Goal: Information Seeking & Learning: Learn about a topic

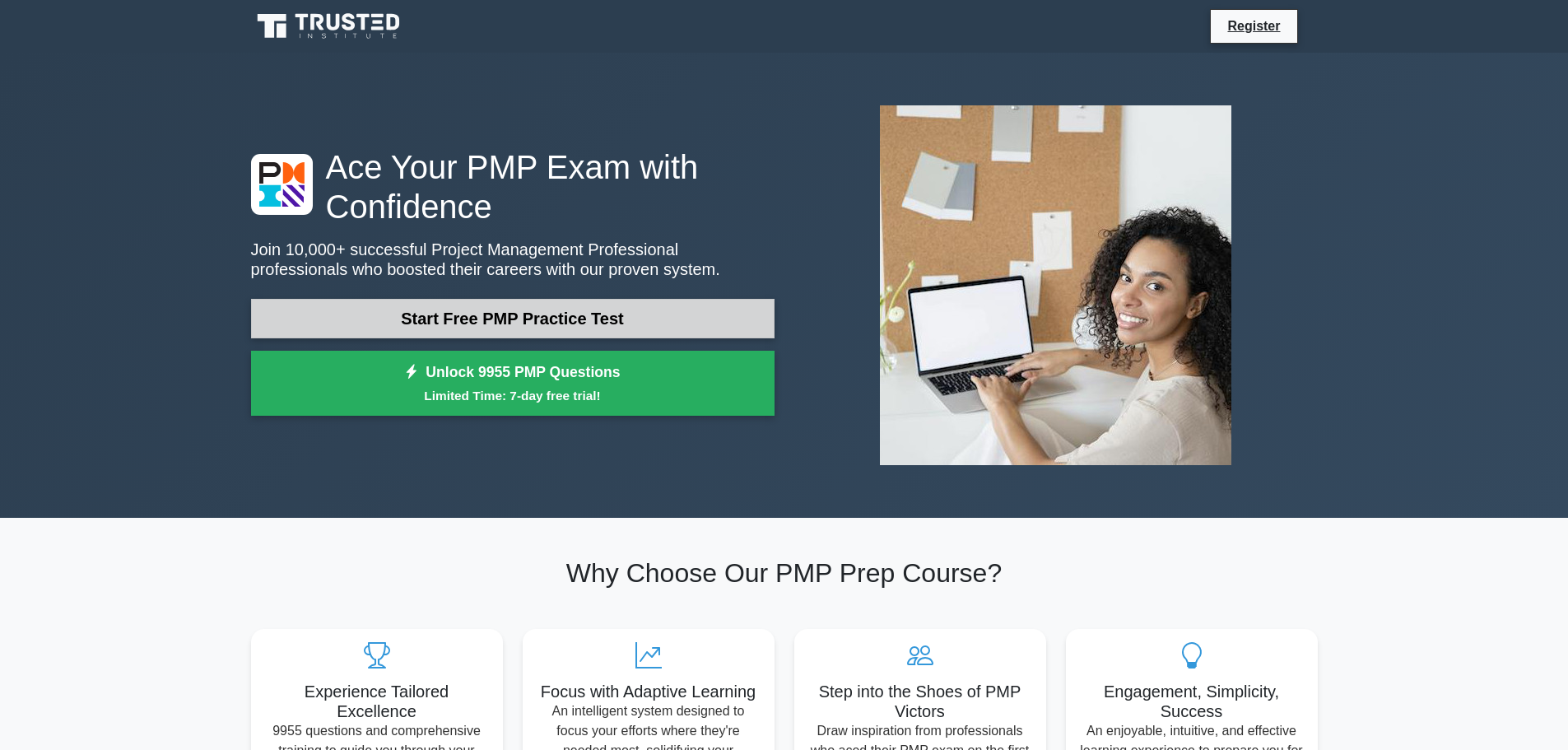
click at [516, 317] on link "Start Free PMP Practice Test" at bounding box center [512, 319] width 523 height 40
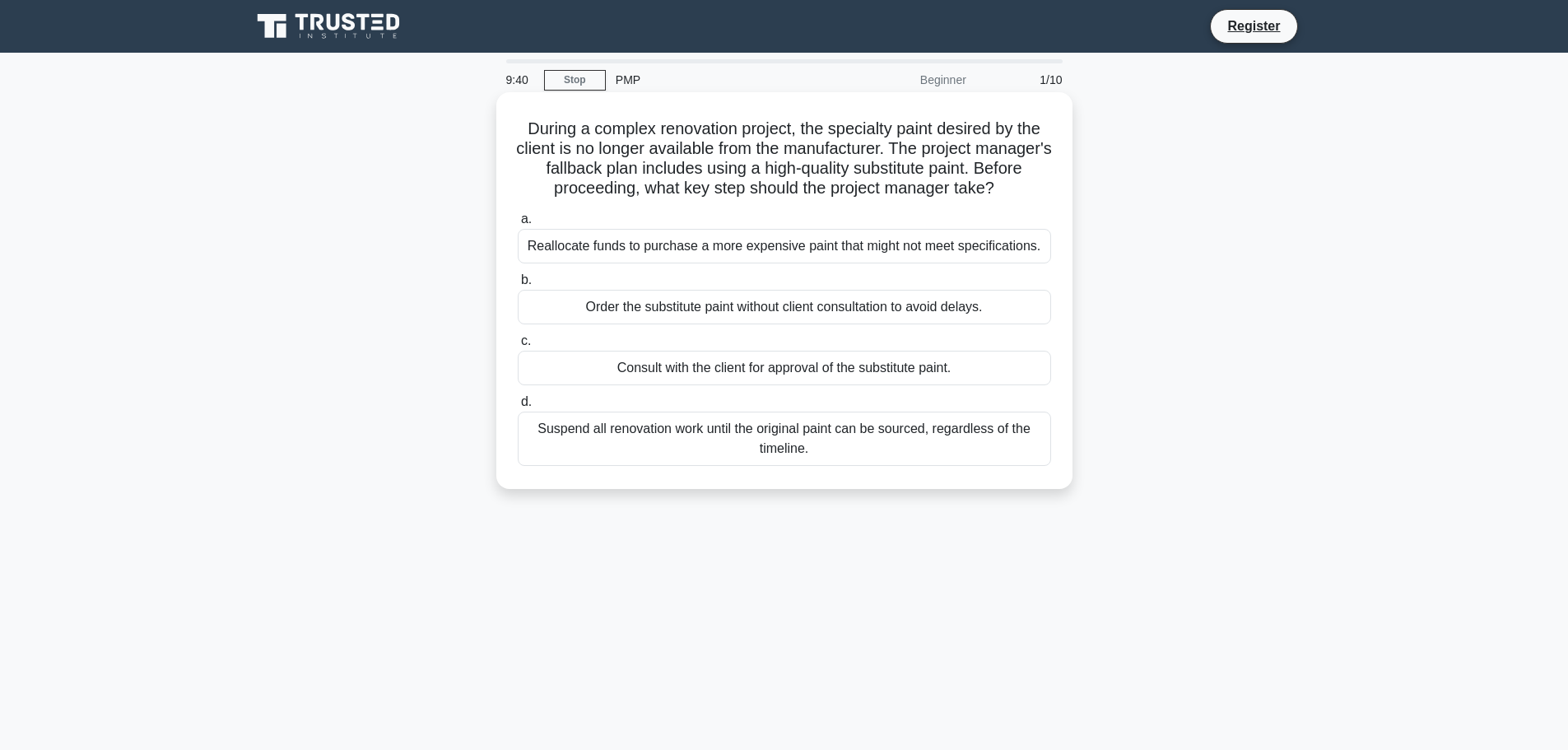
click at [777, 370] on div "Consult with the client for approval of the substitute paint." at bounding box center [784, 367] width 533 height 35
click at [517, 346] on input "c. Consult with the client for approval of the substitute paint." at bounding box center [517, 340] width 0 height 11
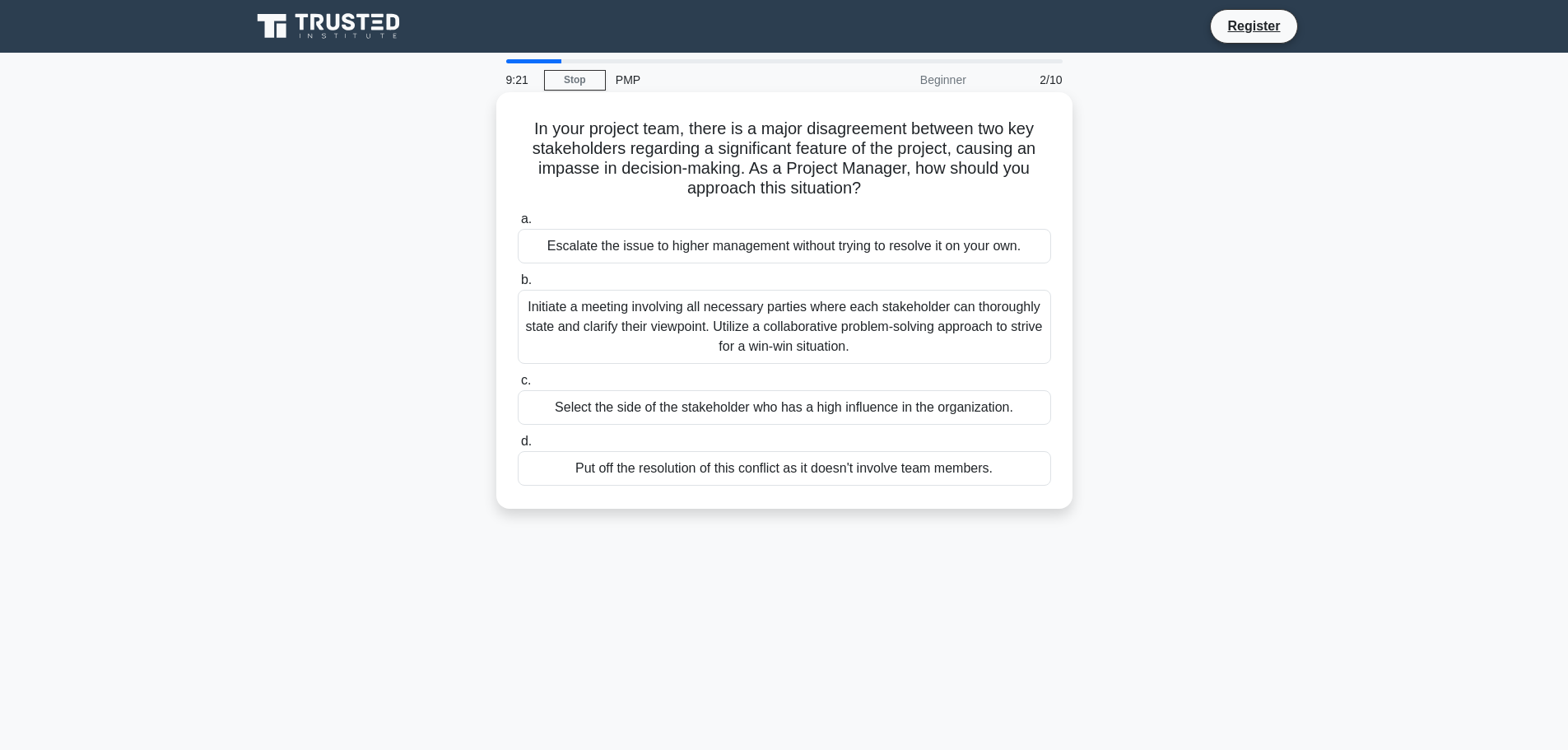
click at [872, 331] on div "Initiate a meeting involving all necessary parties where each stakeholder can t…" at bounding box center [784, 327] width 533 height 74
click at [517, 286] on input "b. Initiate a meeting involving all necessary parties where each stakeholder ca…" at bounding box center [517, 280] width 0 height 11
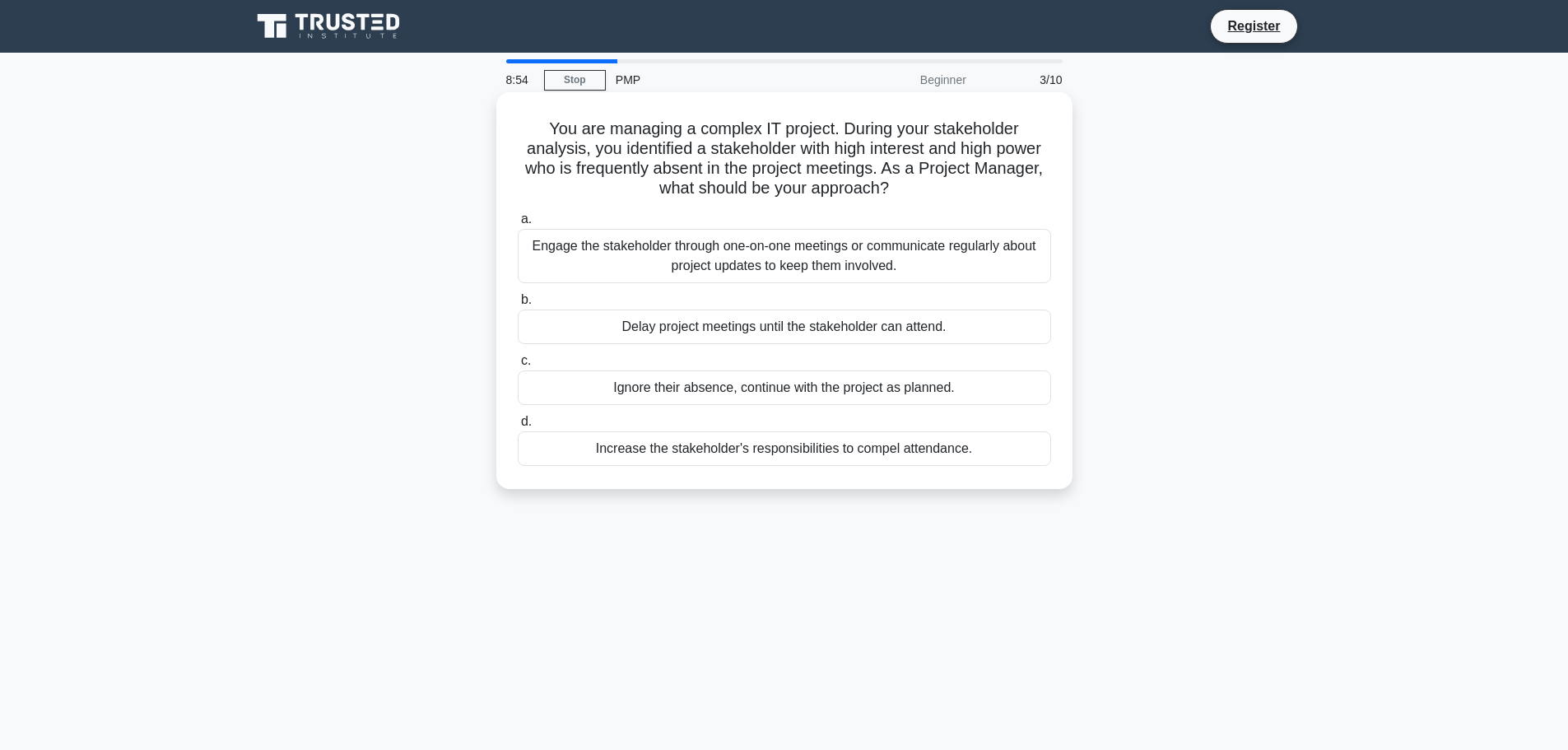
click at [813, 259] on div "Engage the stakeholder through one-on-one meetings or communicate regularly abo…" at bounding box center [784, 255] width 533 height 54
click at [517, 225] on input "a. Engage the stakeholder through one-on-one meetings or communicate regularly …" at bounding box center [517, 219] width 0 height 11
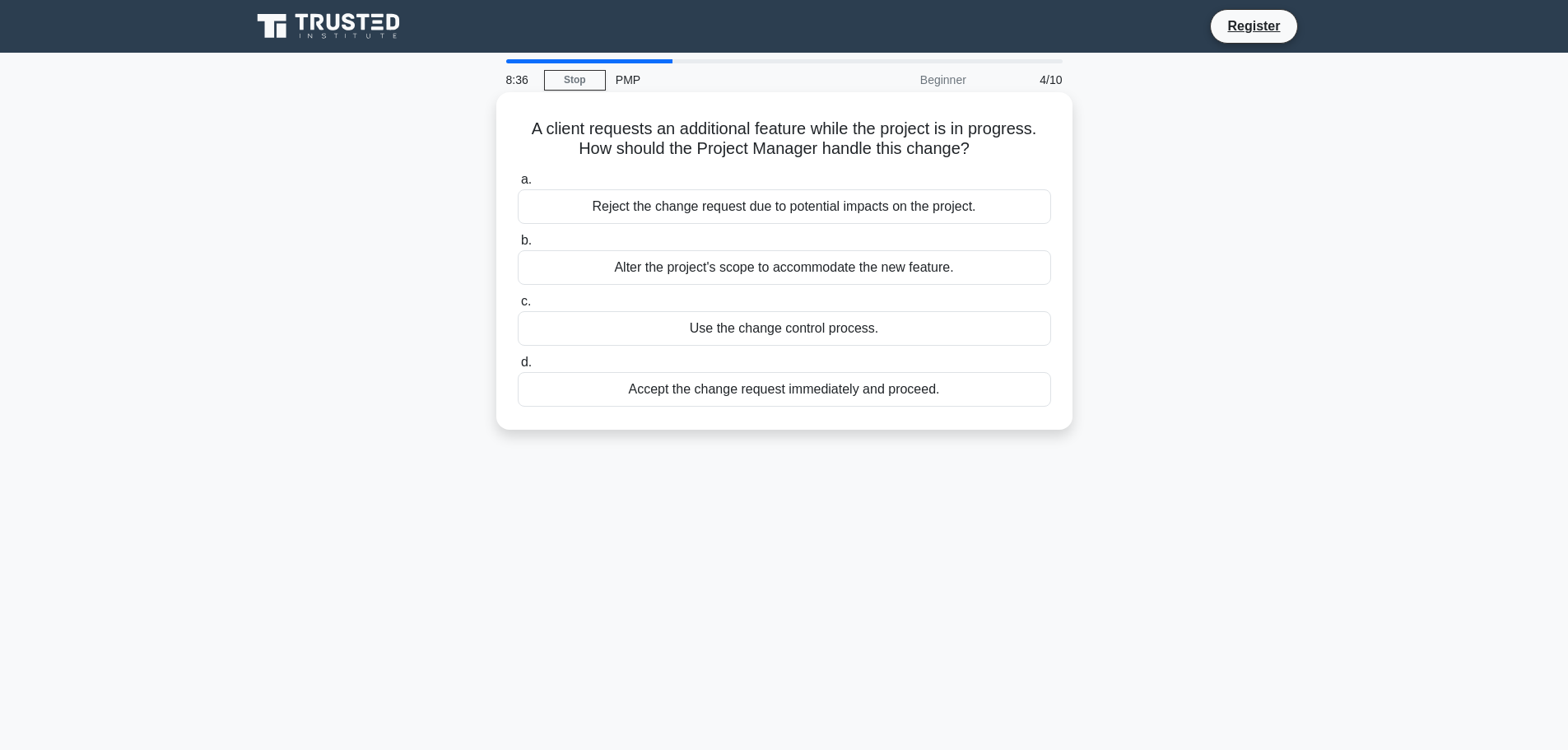
click at [812, 333] on div "Use the change control process." at bounding box center [784, 328] width 533 height 35
click at [517, 307] on input "c. Use the change control process." at bounding box center [517, 302] width 0 height 11
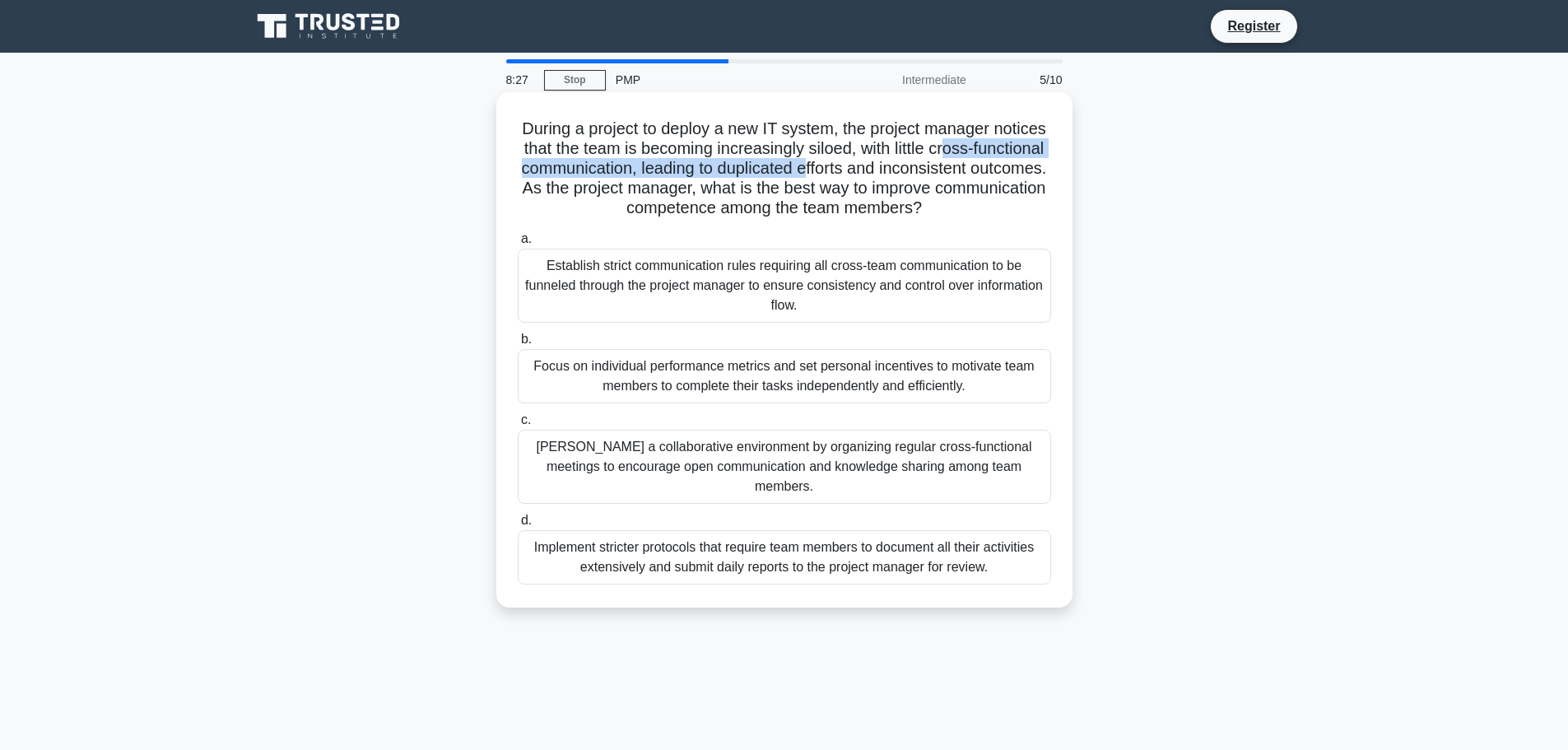
drag, startPoint x: 1022, startPoint y: 157, endPoint x: 1035, endPoint y: 157, distance: 13.0
click at [1025, 157] on h5 "During a project to deploy a new IT system, the project manager notices that th…" at bounding box center [784, 169] width 536 height 101
click at [1000, 187] on h5 "During a project to deploy a new IT system, the project manager notices that th…" at bounding box center [784, 169] width 536 height 101
drag, startPoint x: 654, startPoint y: 187, endPoint x: 1036, endPoint y: 205, distance: 382.4
click at [1036, 205] on h5 "During a project to deploy a new IT system, the project manager notices that th…" at bounding box center [784, 169] width 536 height 101
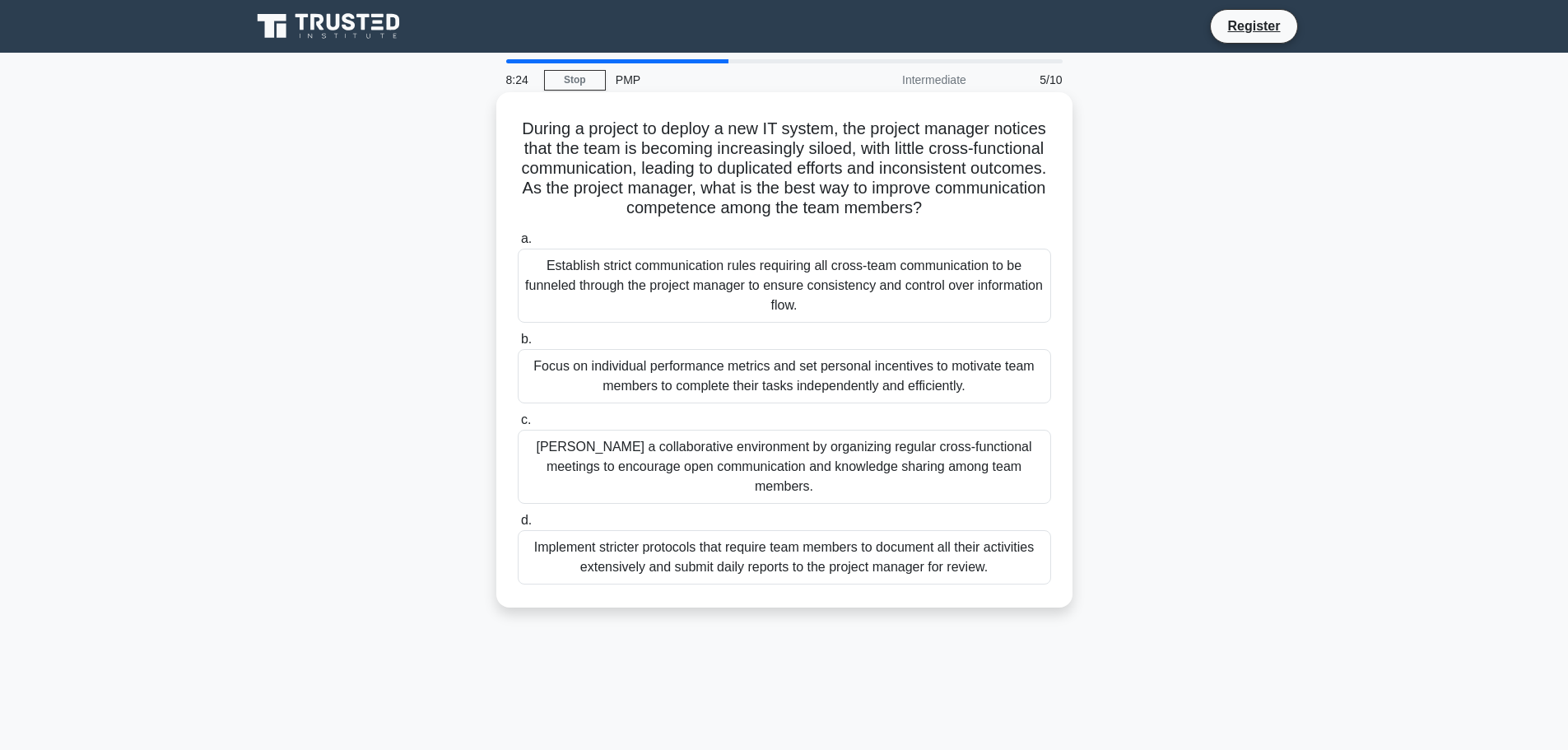
click at [938, 213] on h5 "During a project to deploy a new IT system, the project manager notices that th…" at bounding box center [784, 169] width 536 height 101
click at [805, 455] on div "Foster a collaborative environment by organizing regular cross-functional meeti…" at bounding box center [784, 466] width 533 height 74
click at [517, 425] on input "c. Foster a collaborative environment by organizing regular cross-functional me…" at bounding box center [517, 420] width 0 height 11
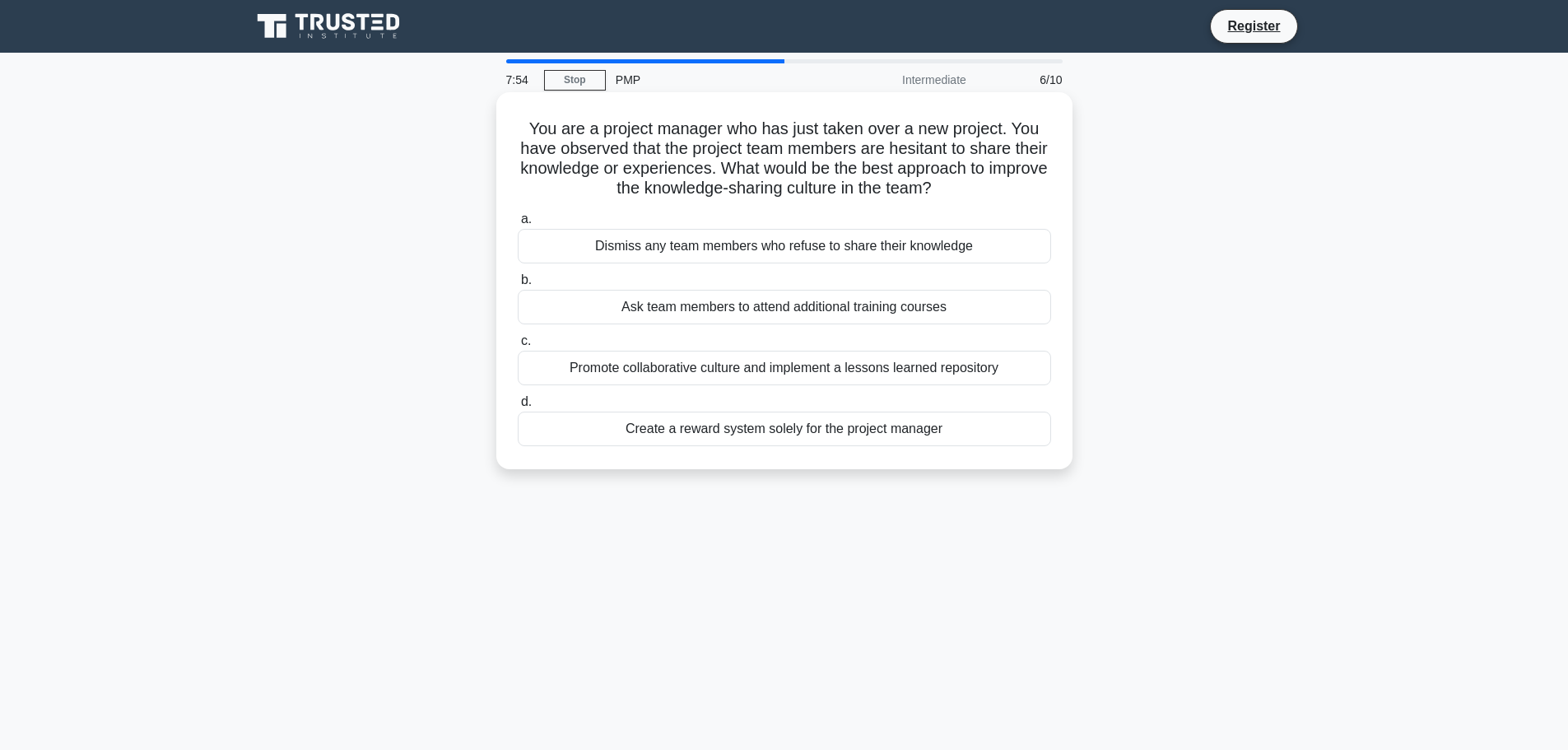
click at [755, 371] on div "Promote collaborative culture and implement a lessons learned repository" at bounding box center [784, 367] width 533 height 35
click at [517, 346] on input "c. Promote collaborative culture and implement a lessons learned repository" at bounding box center [517, 340] width 0 height 11
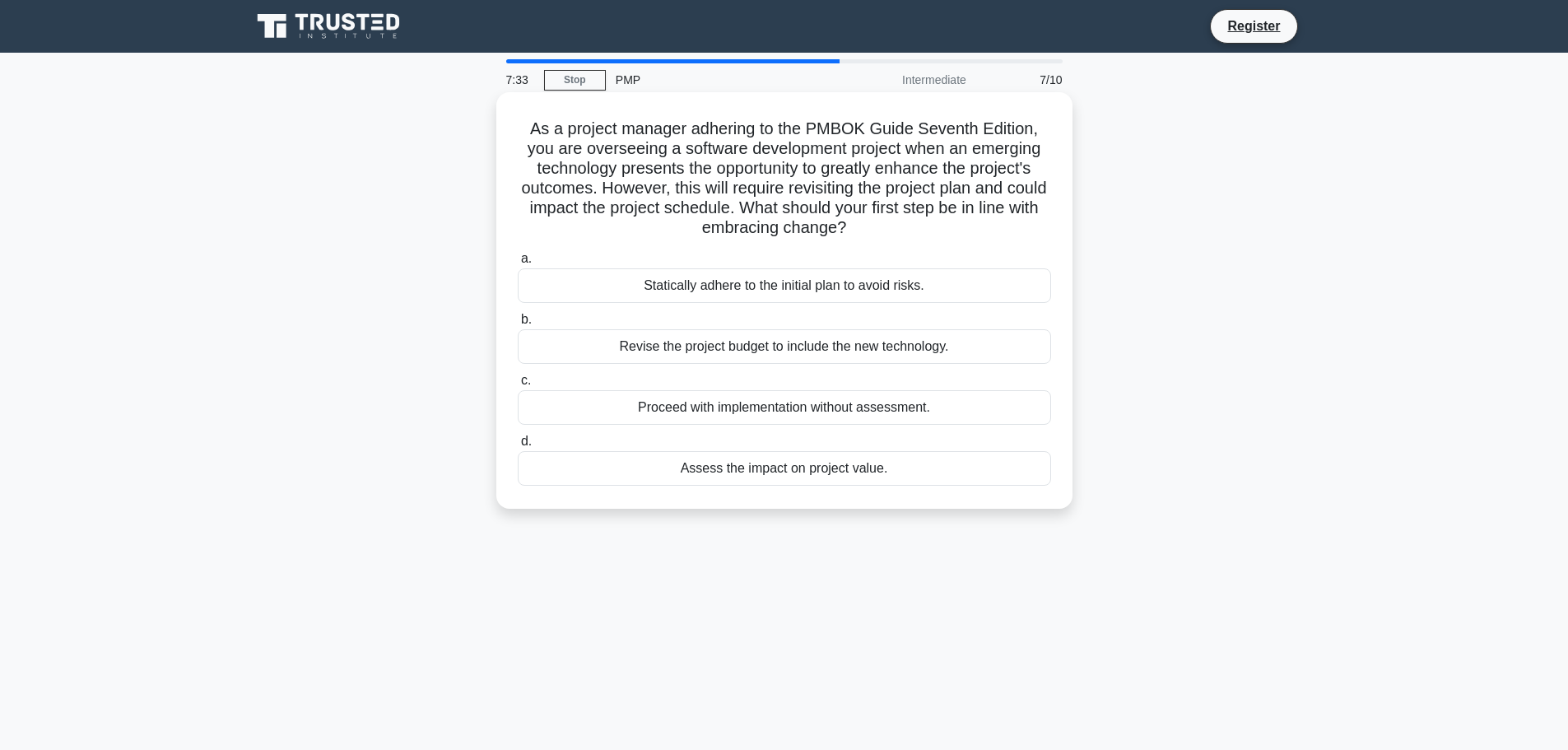
click at [847, 474] on div "Assess the impact on project value." at bounding box center [784, 468] width 533 height 35
click at [517, 447] on input "d. Assess the impact on project value." at bounding box center [517, 441] width 0 height 11
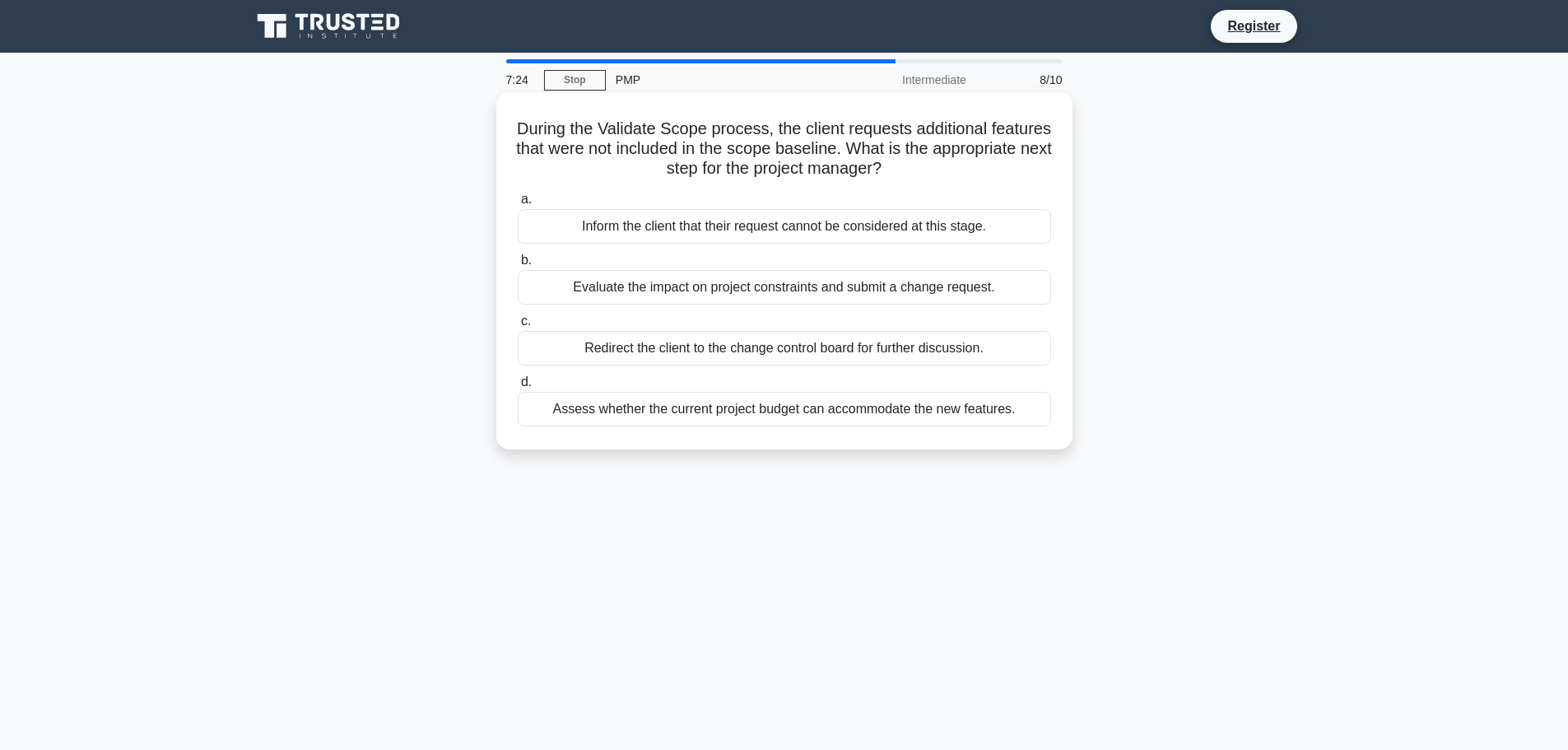
drag, startPoint x: 670, startPoint y: 169, endPoint x: 977, endPoint y: 163, distance: 307.1
click at [977, 163] on h5 "During the Validate Scope process, the client requests additional features that…" at bounding box center [784, 149] width 536 height 61
click at [988, 177] on h5 "During the Validate Scope process, the client requests additional features that…" at bounding box center [784, 149] width 536 height 61
click at [767, 292] on div "Evaluate the impact on project constraints and submit a change request." at bounding box center [784, 287] width 533 height 35
click at [517, 266] on input "b. Evaluate the impact on project constraints and submit a change request." at bounding box center [517, 260] width 0 height 11
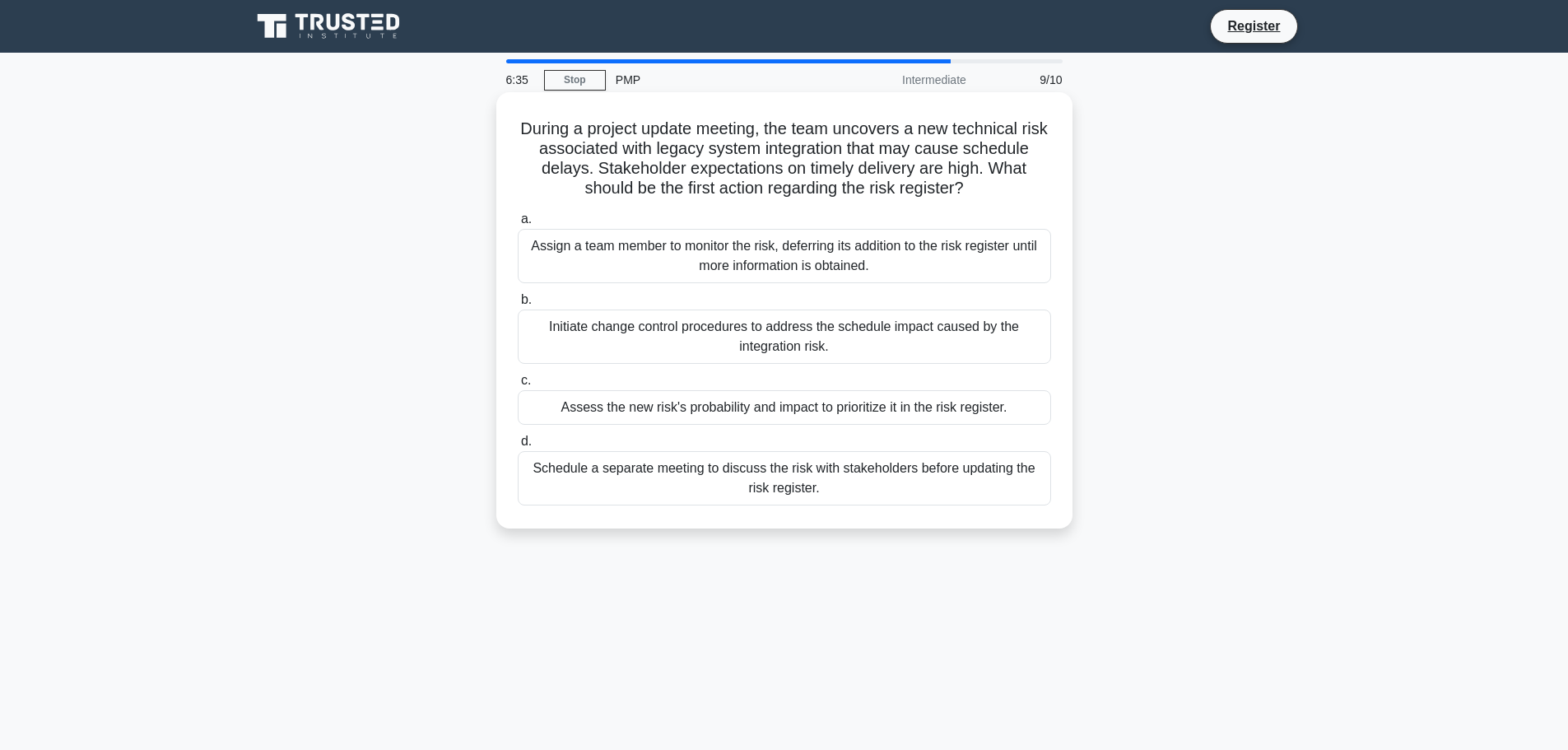
click at [876, 407] on div "Assess the new risk's probability and impact to prioritize it in the risk regis…" at bounding box center [784, 407] width 533 height 35
click at [517, 386] on input "c. Assess the new risk's probability and impact to prioritize it in the risk re…" at bounding box center [517, 380] width 0 height 11
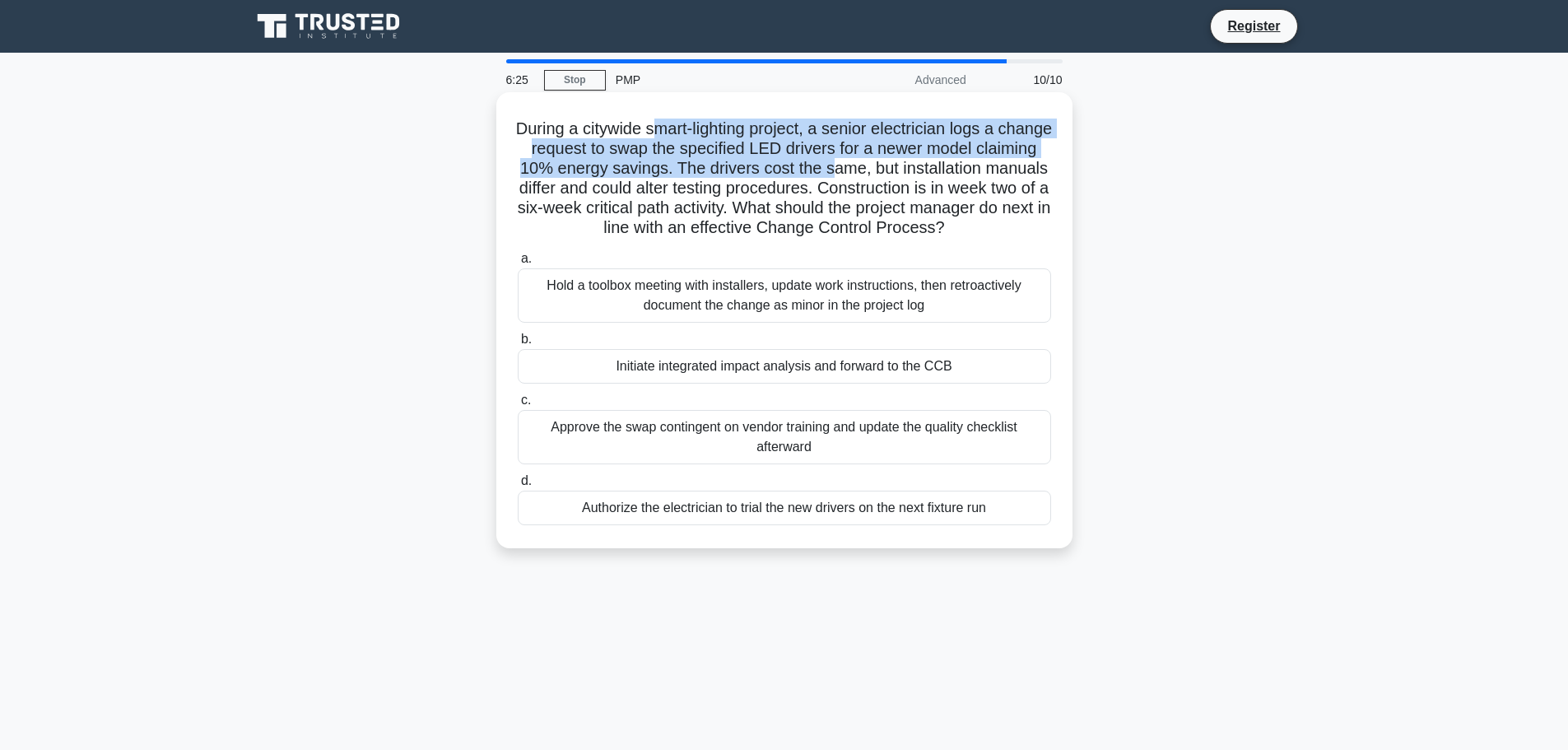
drag, startPoint x: 678, startPoint y: 134, endPoint x: 896, endPoint y: 179, distance: 222.6
click at [896, 179] on h5 "During a citywide smart-lighting project, a senior electrician logs a change re…" at bounding box center [784, 178] width 536 height 120
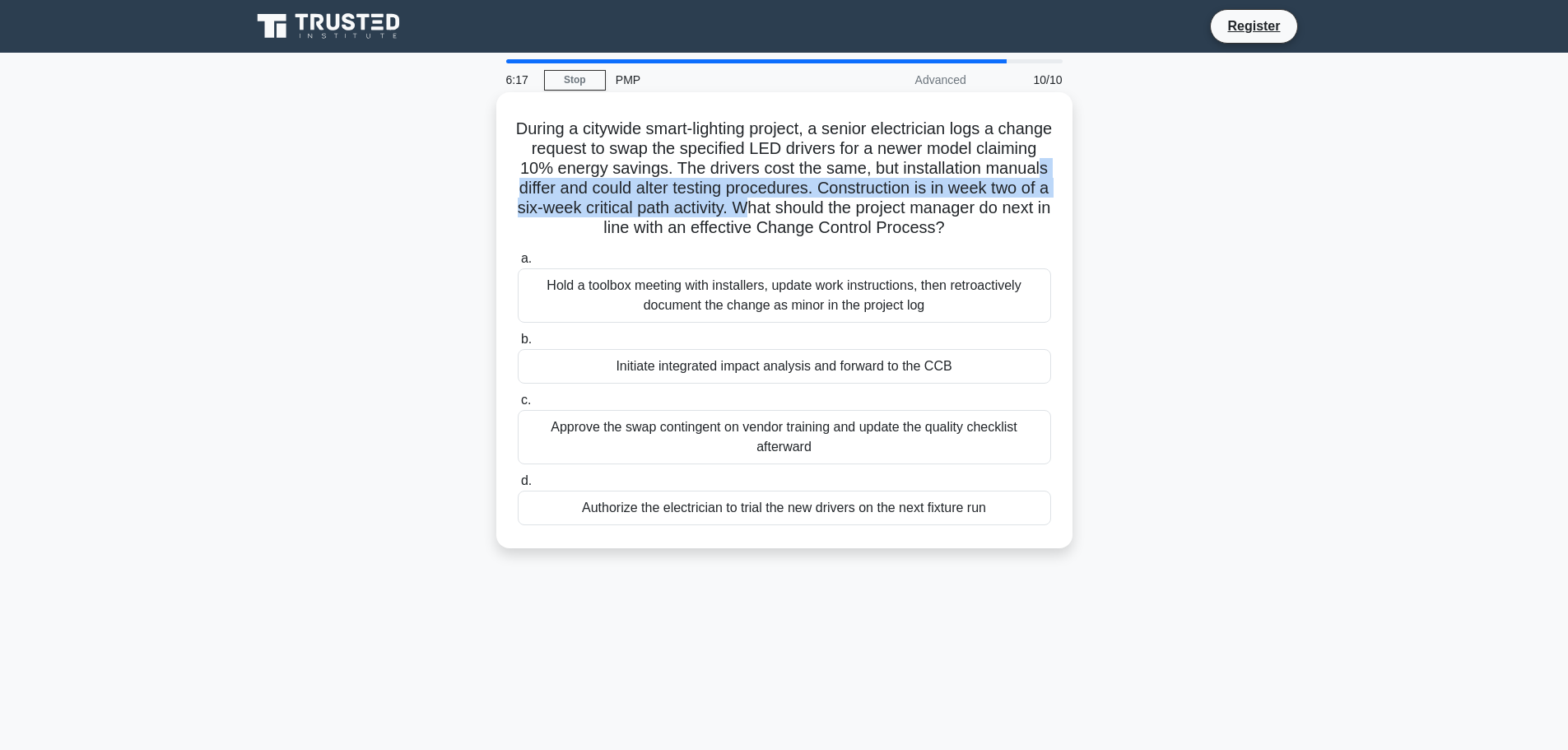
drag, startPoint x: 590, startPoint y: 185, endPoint x: 875, endPoint y: 212, distance: 286.3
click at [875, 212] on h5 "During a citywide smart-lighting project, a senior electrician logs a change re…" at bounding box center [784, 178] width 536 height 120
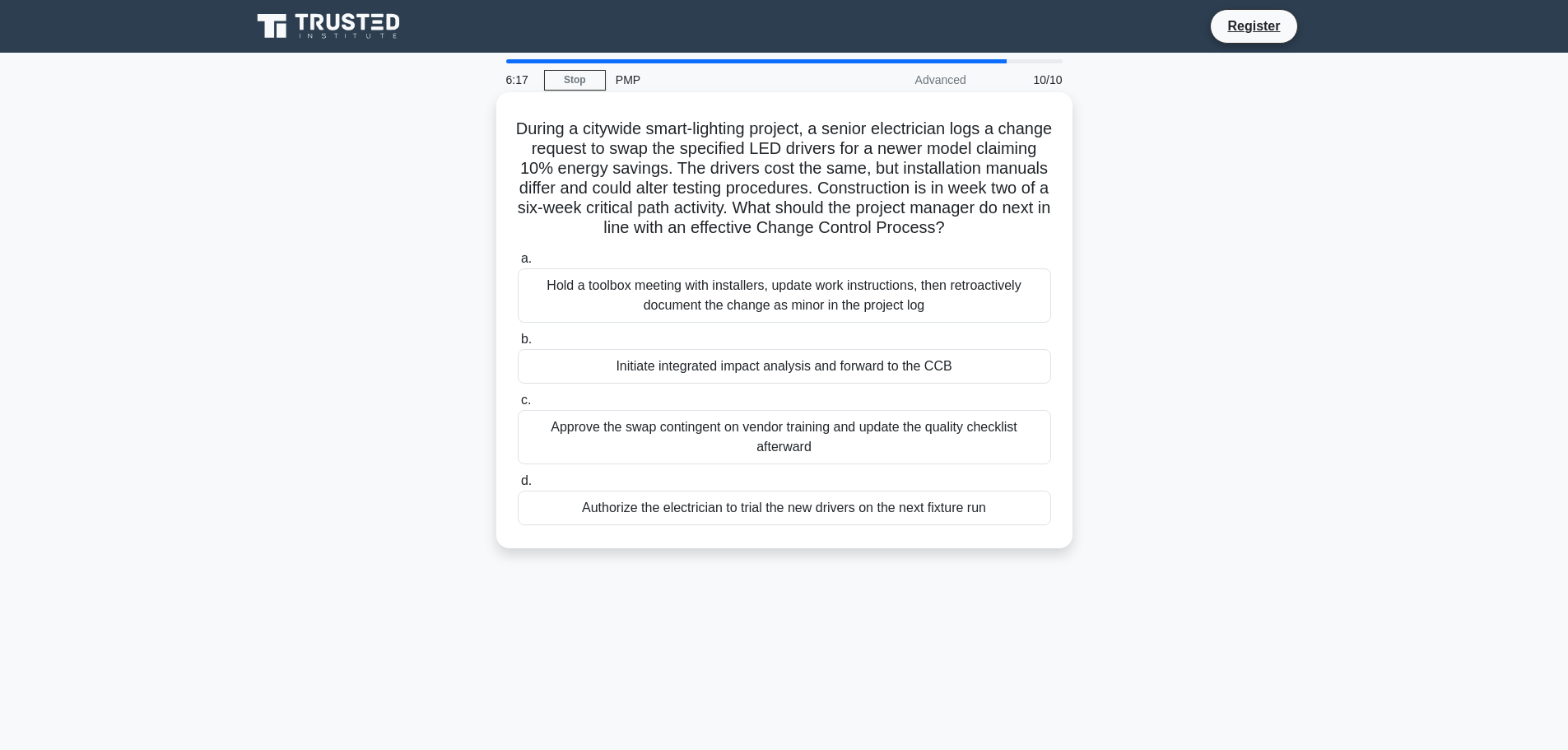
click at [952, 209] on h5 "During a citywide smart-lighting project, a senior electrician logs a change re…" at bounding box center [784, 178] width 536 height 120
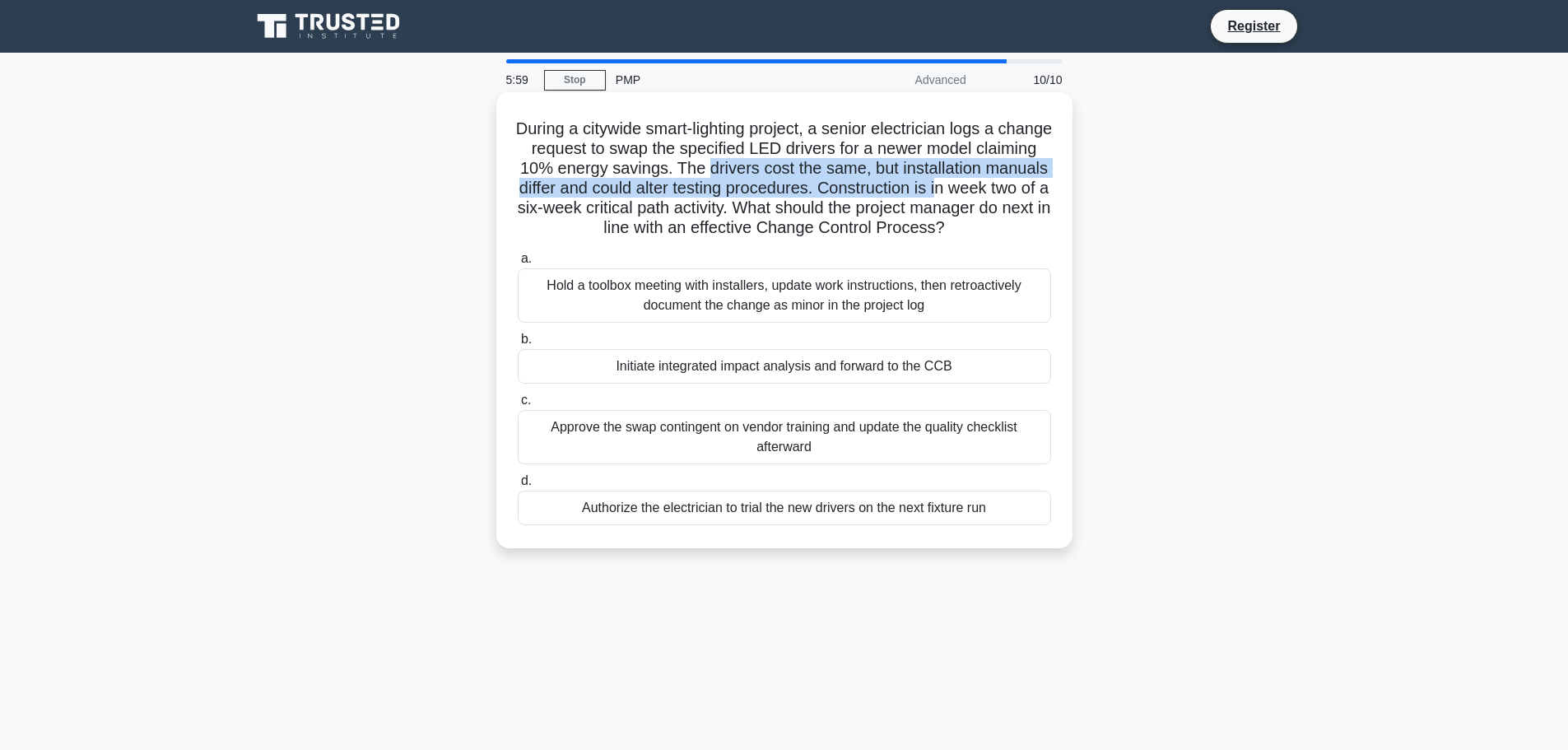
drag, startPoint x: 836, startPoint y: 165, endPoint x: 950, endPoint y: 182, distance: 115.3
click at [1015, 179] on h5 "During a citywide smart-lighting project, a senior electrician logs a change re…" at bounding box center [784, 178] width 536 height 120
click at [622, 188] on h5 "During a citywide smart-lighting project, a senior electrician logs a change re…" at bounding box center [784, 178] width 536 height 120
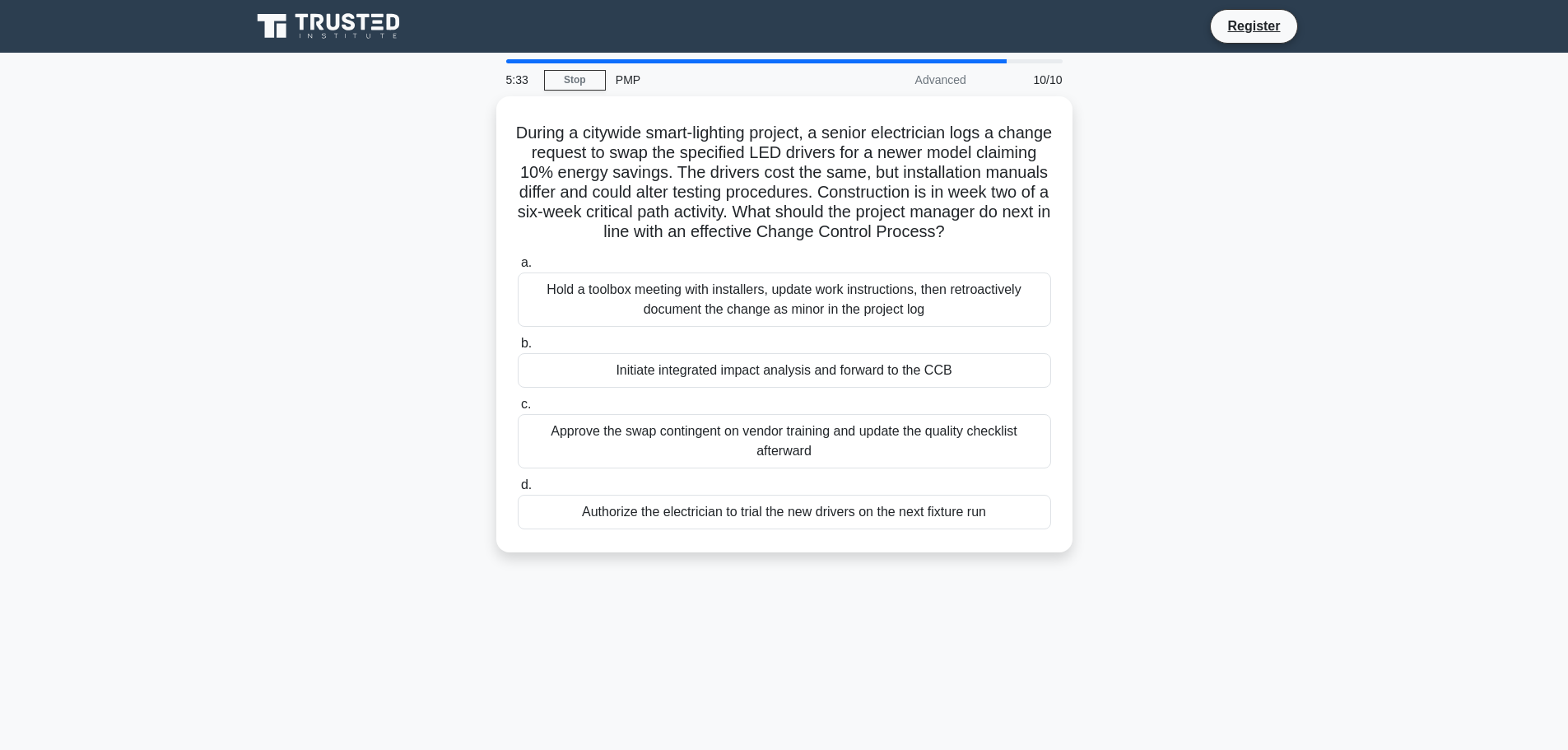
click at [1105, 407] on div "During a citywide smart-lighting project, a senior electrician logs a change re…" at bounding box center [784, 333] width 1086 height 476
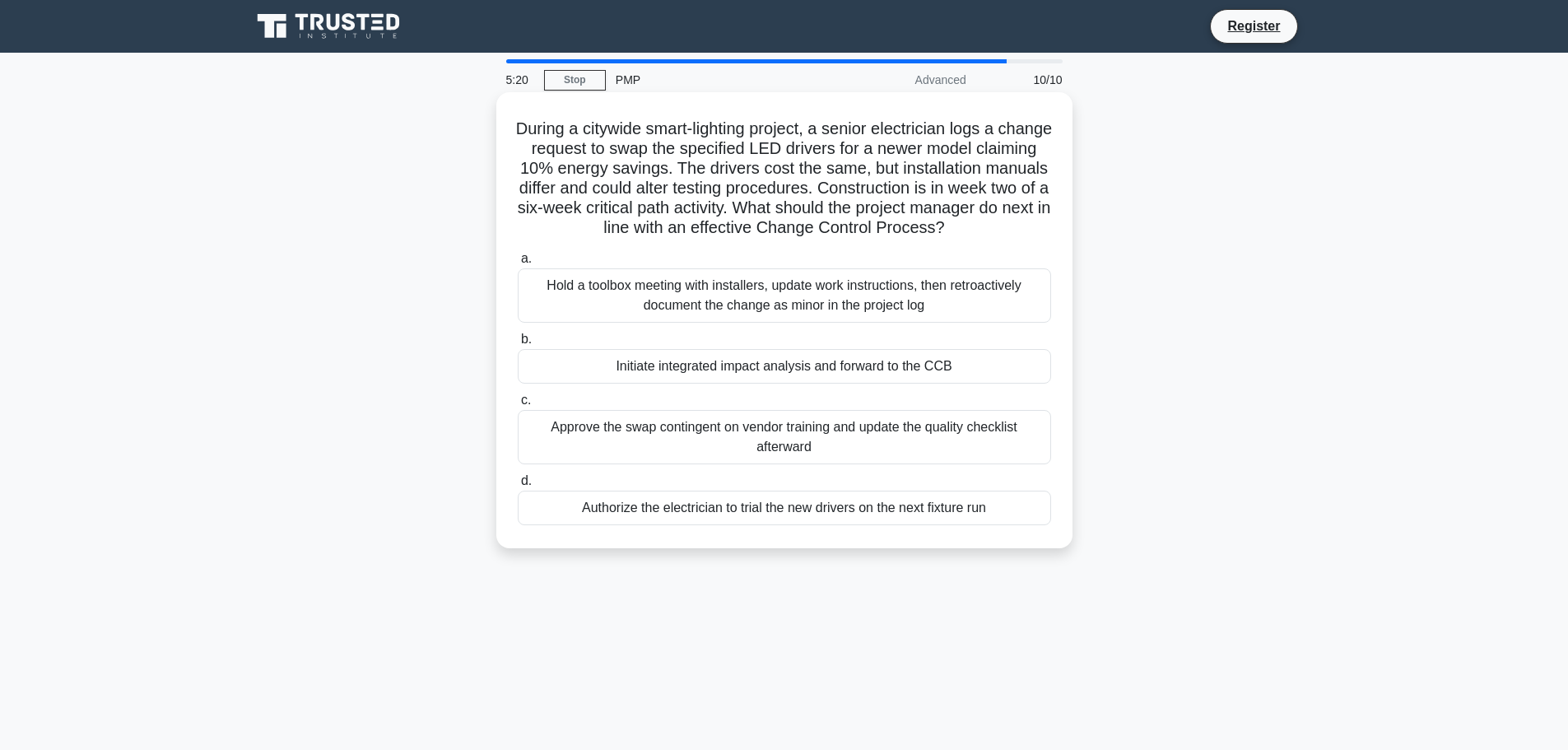
click at [889, 302] on div "Hold a toolbox meeting with installers, update work instructions, then retroact…" at bounding box center [784, 295] width 533 height 54
click at [517, 264] on input "a. Hold a toolbox meeting with installers, update work instructions, then retro…" at bounding box center [517, 258] width 0 height 11
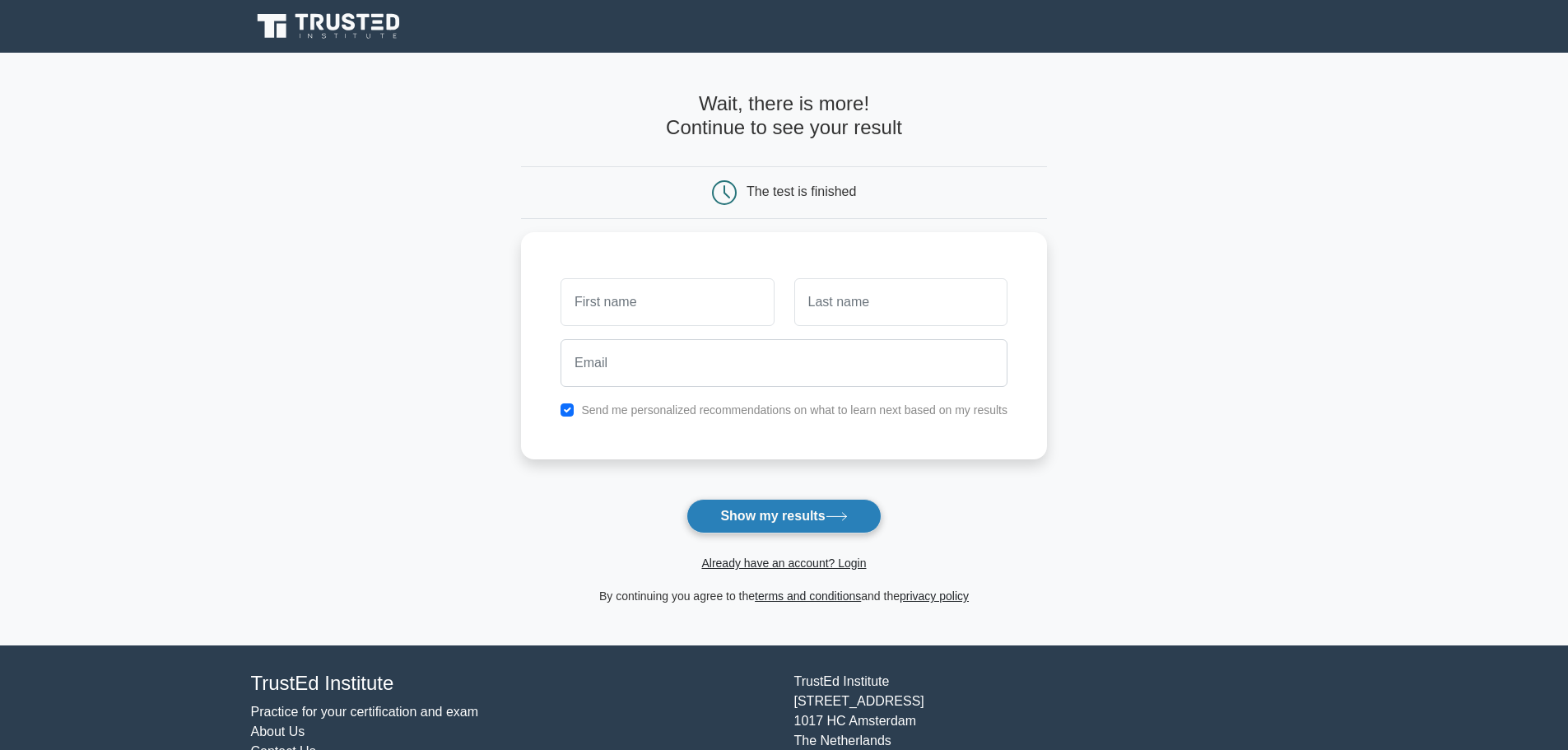
click at [811, 514] on button "Show my results" at bounding box center [784, 516] width 194 height 35
type input "qs"
click at [850, 302] on input "text" at bounding box center [900, 298] width 213 height 47
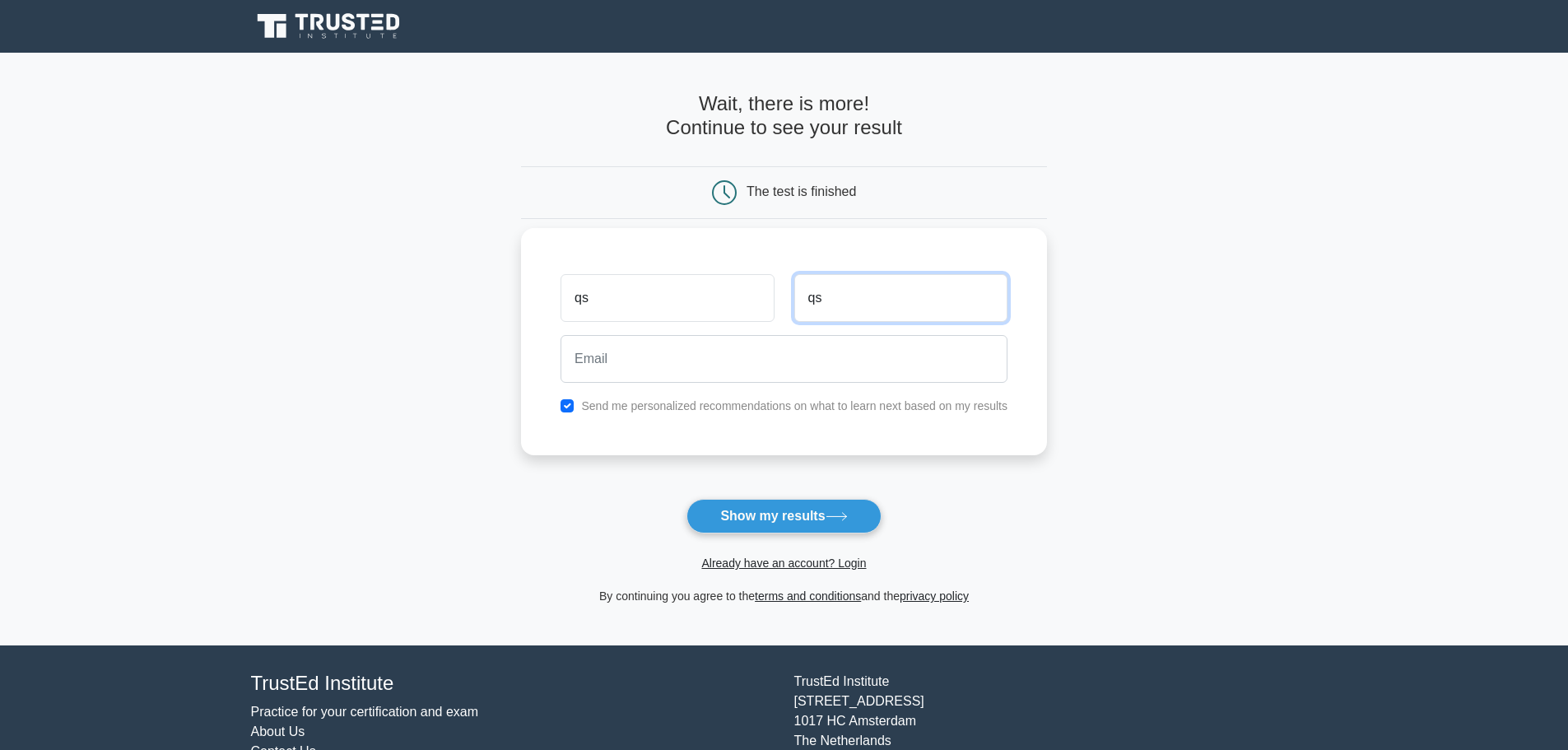
type input "qs"
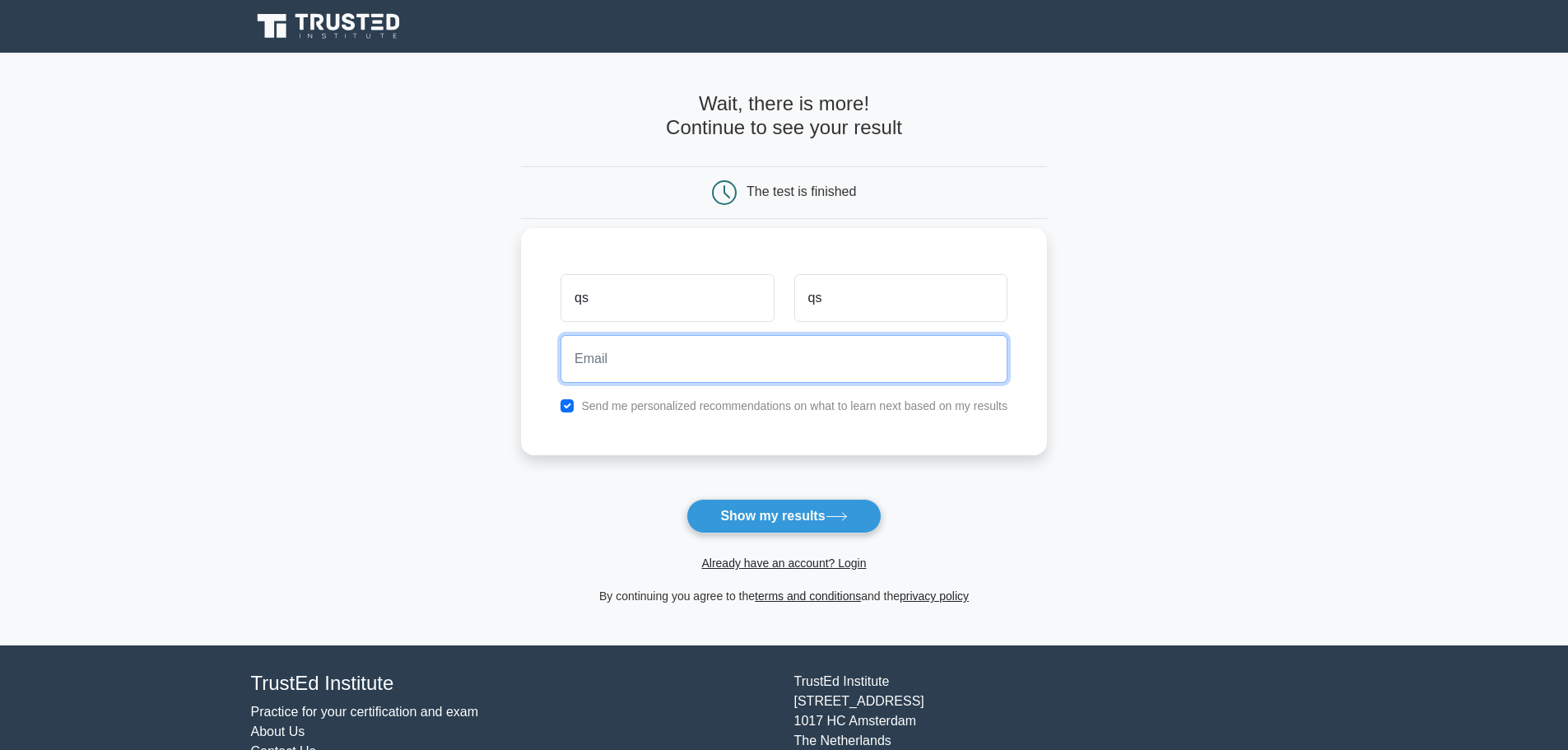
click at [751, 369] on input "email" at bounding box center [784, 359] width 447 height 47
click at [638, 370] on input "qsqs@qsqs. om" at bounding box center [784, 359] width 447 height 47
click at [646, 360] on input "qsqs@qsqs. om" at bounding box center [784, 359] width 447 height 47
type input "qsqs@aol.com"
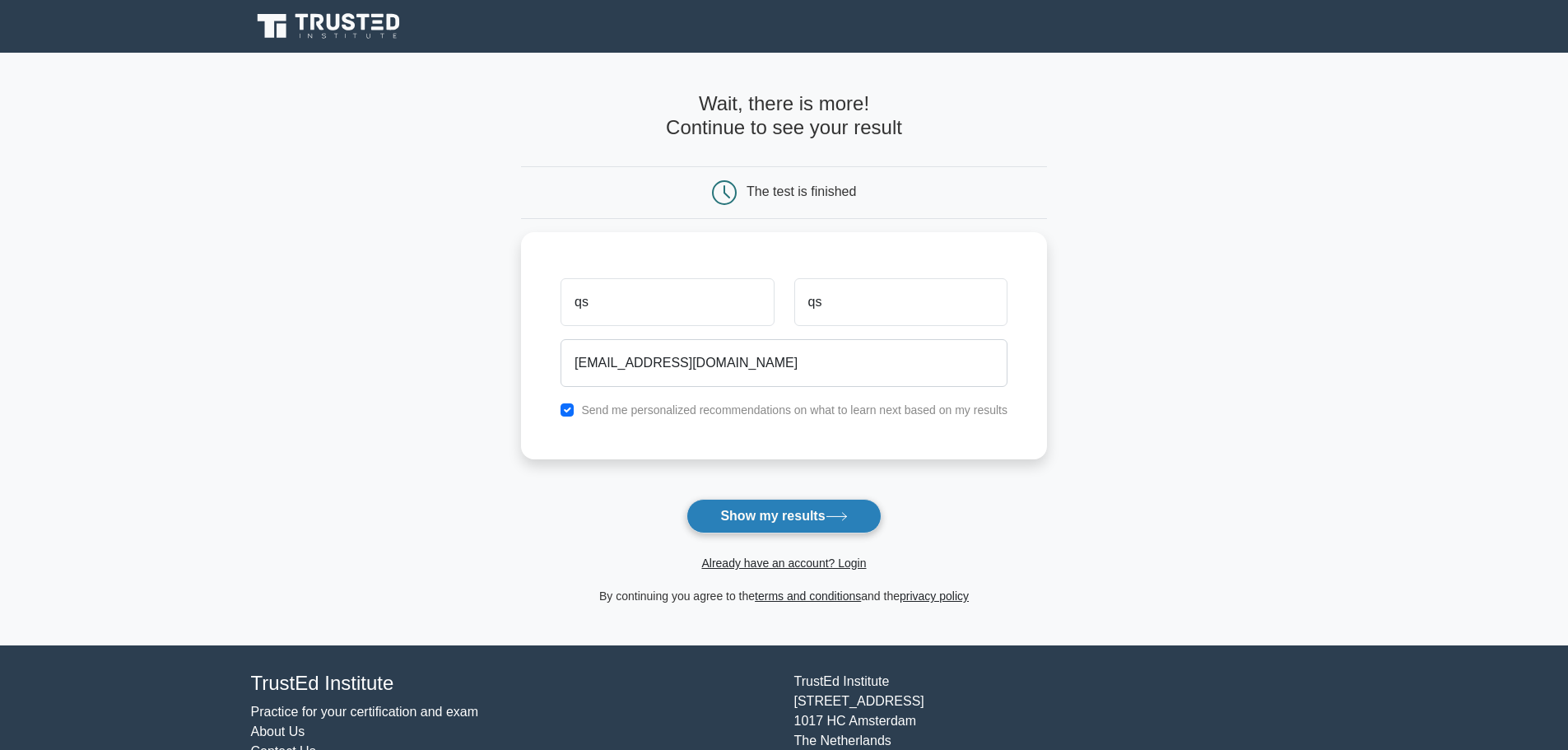
click at [771, 516] on button "Show my results" at bounding box center [784, 516] width 194 height 35
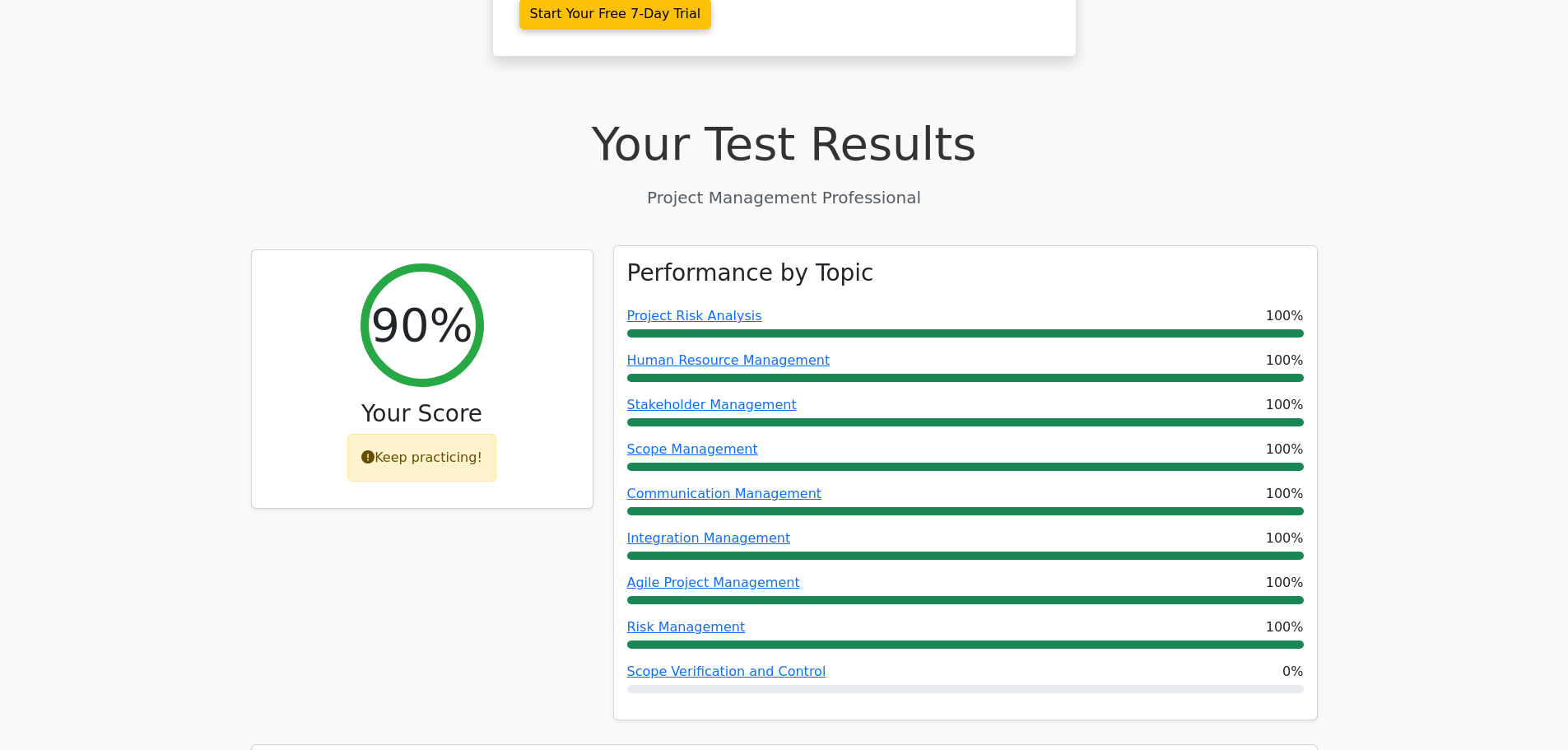
scroll to position [494, 0]
click at [769, 663] on link "Scope Verification and Control" at bounding box center [726, 671] width 199 height 16
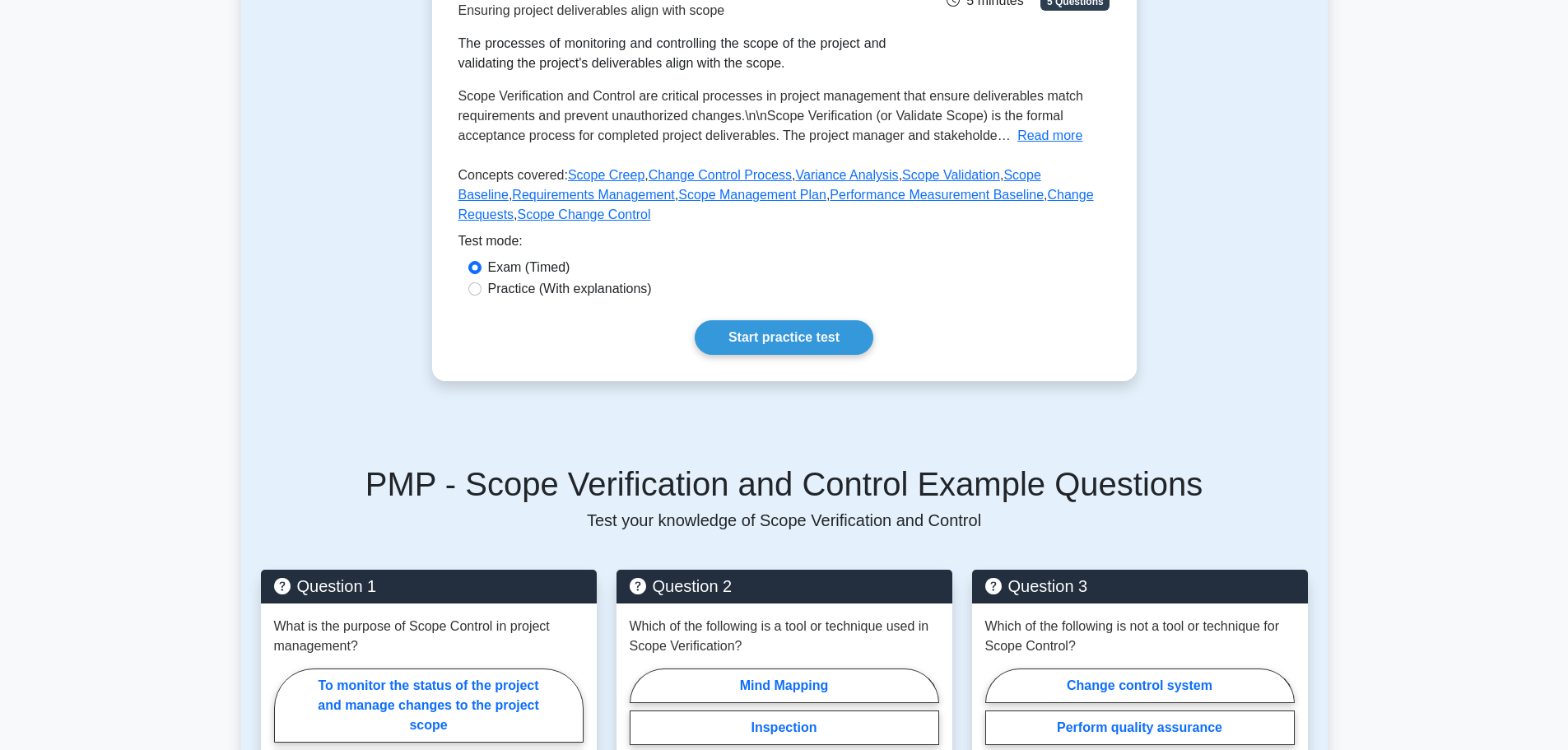
scroll to position [329, 0]
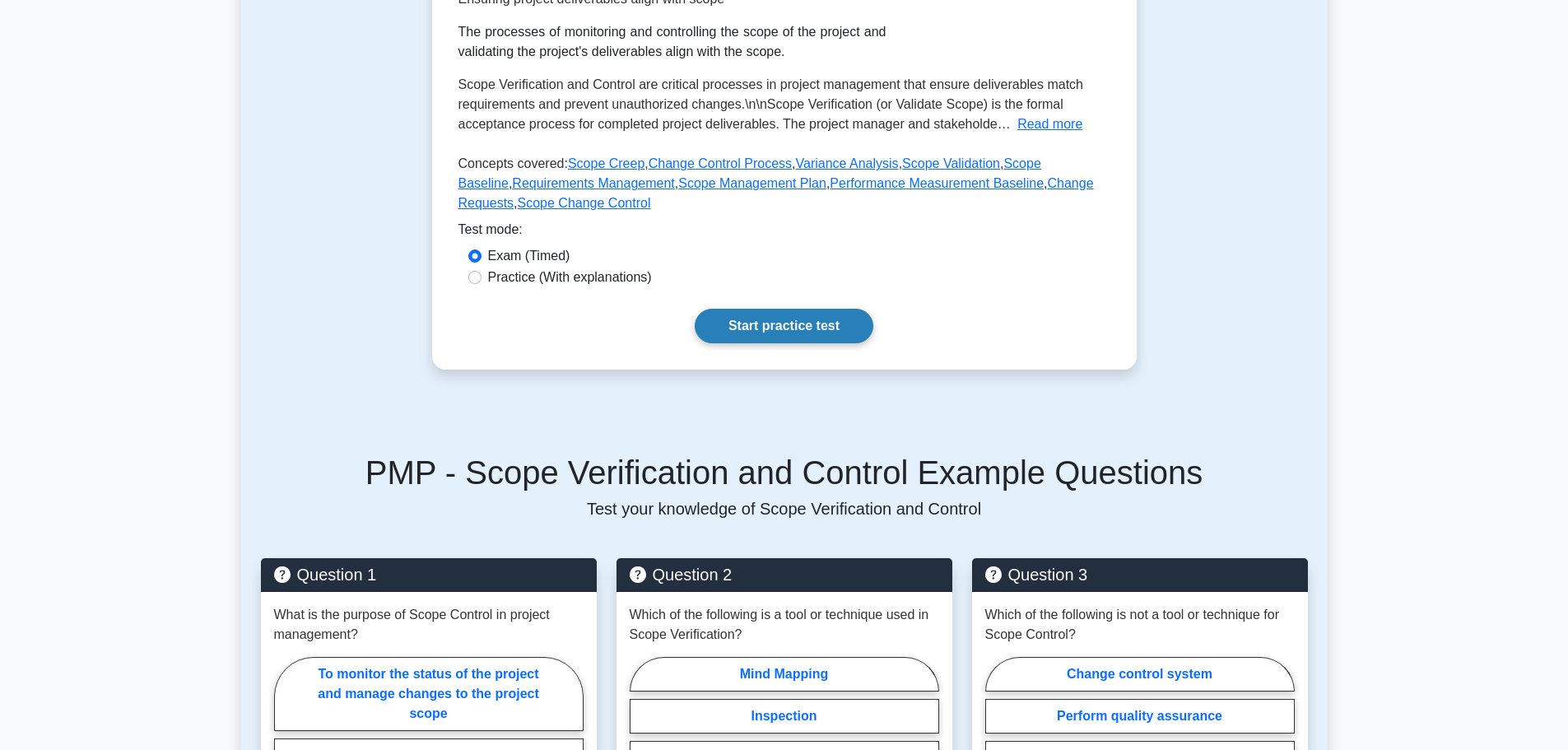
click at [790, 329] on link "Start practice test" at bounding box center [784, 326] width 179 height 35
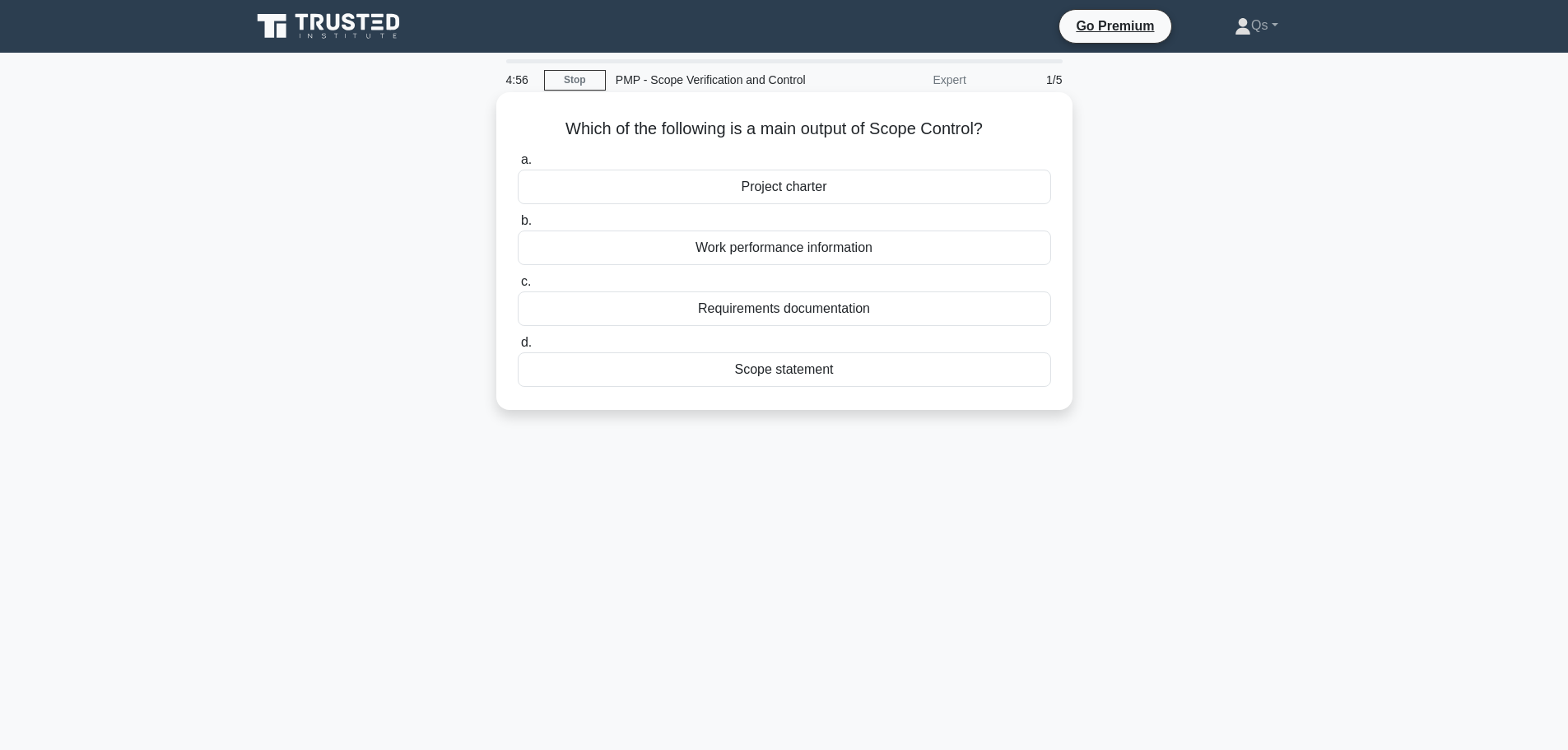
click at [794, 373] on div "Scope statement" at bounding box center [784, 369] width 533 height 35
click at [517, 348] on input "d. Scope statement" at bounding box center [517, 342] width 0 height 11
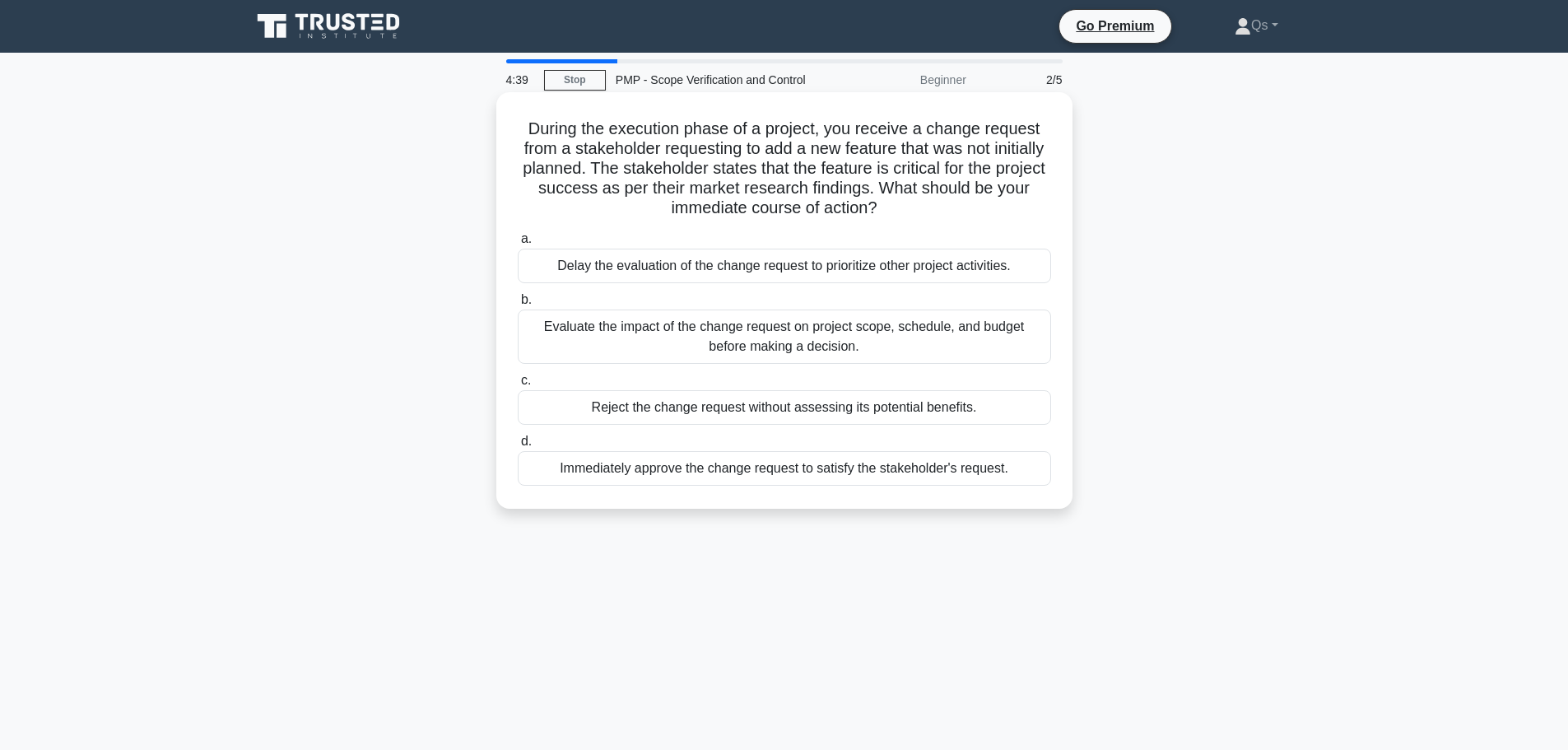
click at [809, 341] on div "Evaluate the impact of the change request on project scope, schedule, and budge…" at bounding box center [784, 336] width 533 height 54
click at [517, 306] on input "b. Evaluate the impact of the change request on project scope, schedule, and bu…" at bounding box center [517, 300] width 0 height 11
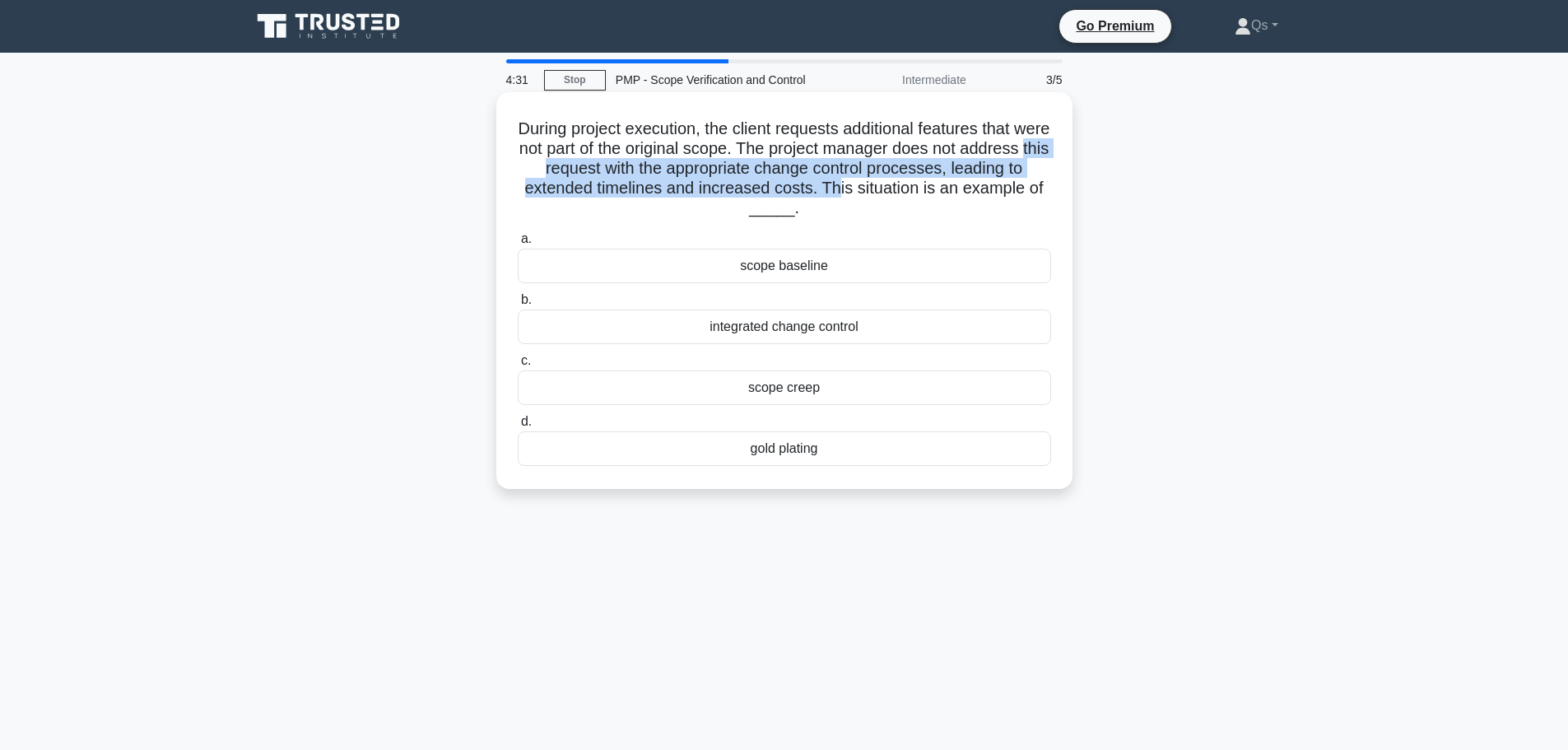
drag, startPoint x: 611, startPoint y: 169, endPoint x: 964, endPoint y: 200, distance: 354.4
click at [925, 180] on h5 "During project execution, the client requests additional features that were not…" at bounding box center [784, 169] width 536 height 101
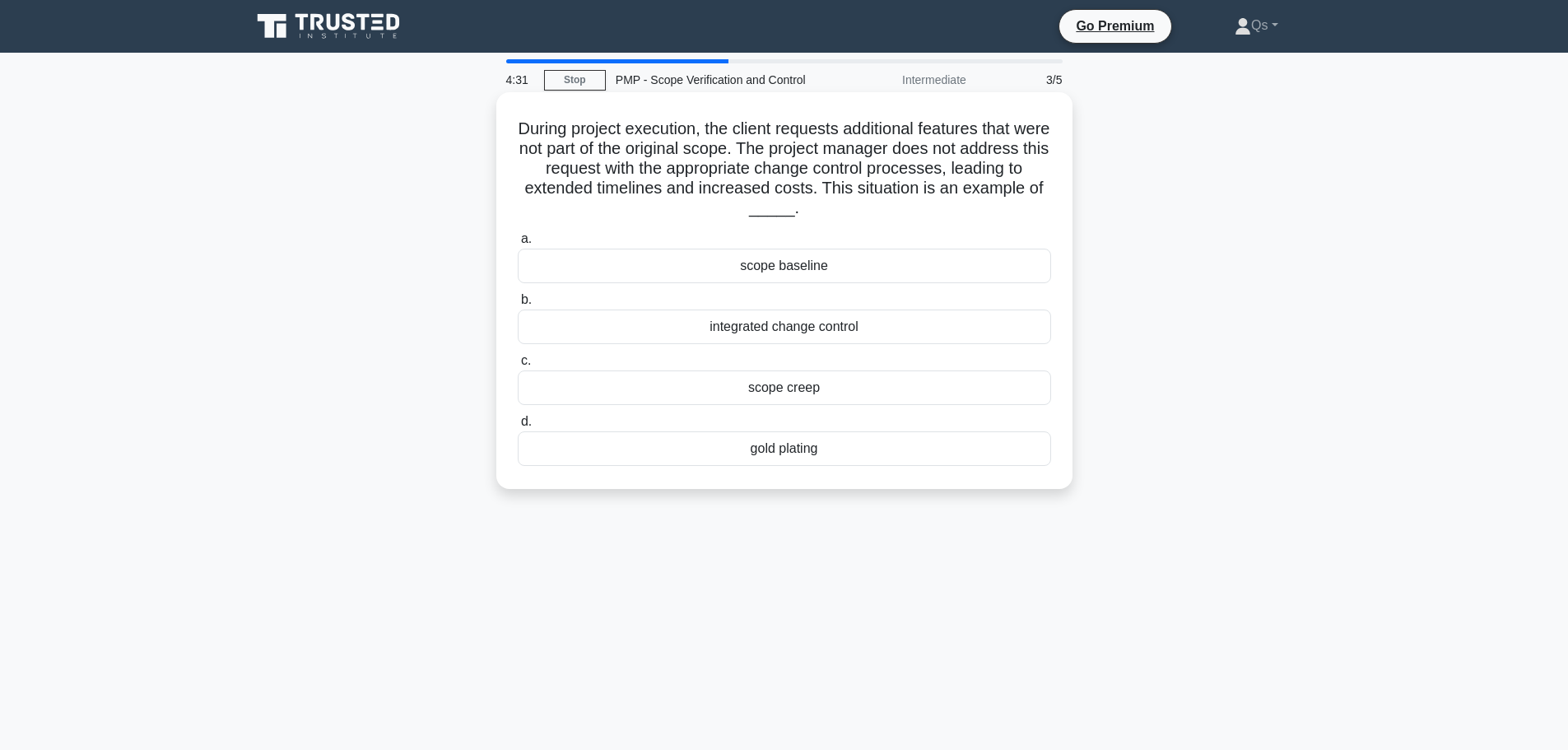
click at [985, 204] on h5 "During project execution, the client requests additional features that were not…" at bounding box center [784, 169] width 536 height 101
click at [786, 391] on div "scope creep" at bounding box center [784, 387] width 533 height 35
click at [517, 366] on input "c. scope creep" at bounding box center [517, 360] width 0 height 11
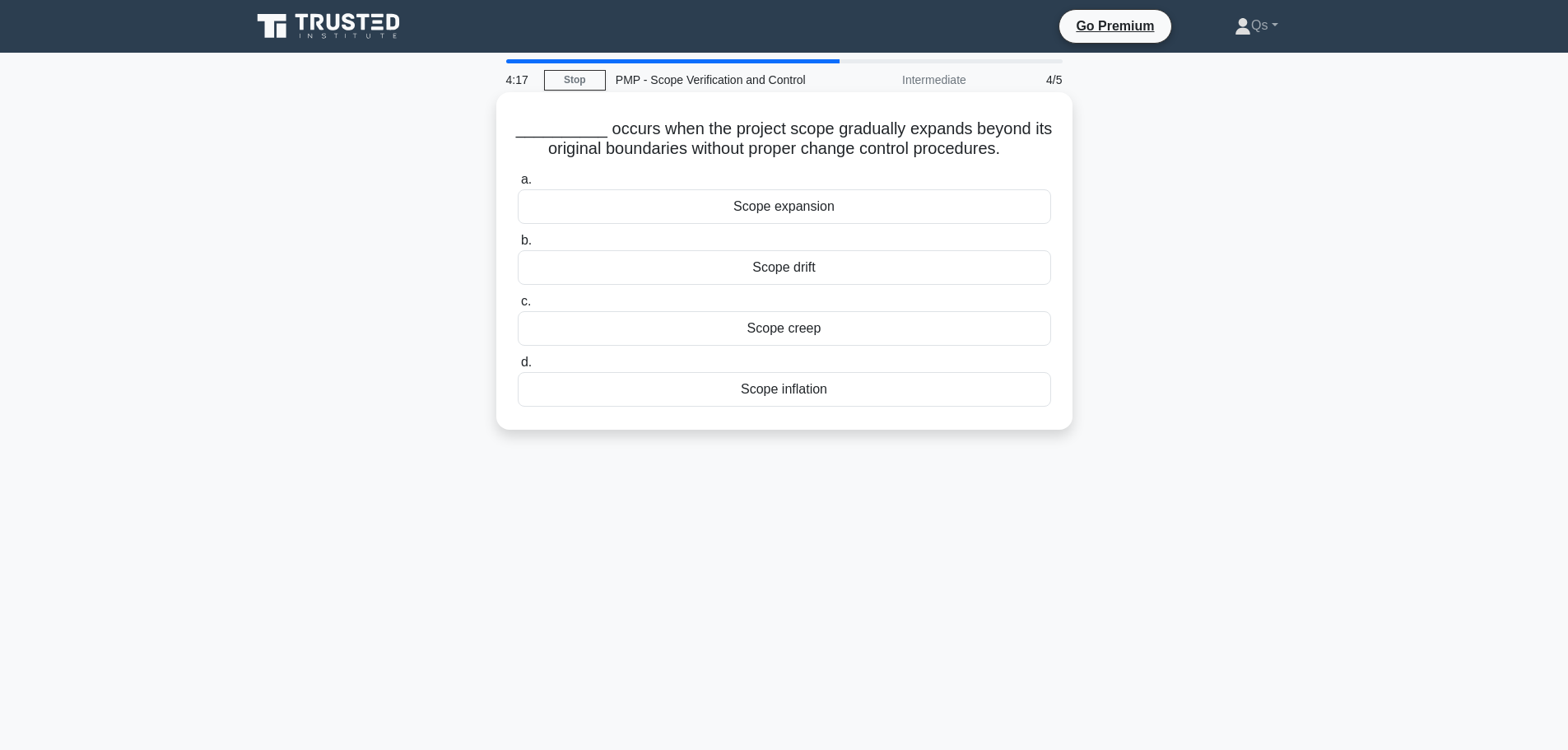
click at [791, 333] on div "Scope creep" at bounding box center [784, 328] width 533 height 35
click at [517, 307] on input "c. Scope creep" at bounding box center [517, 302] width 0 height 11
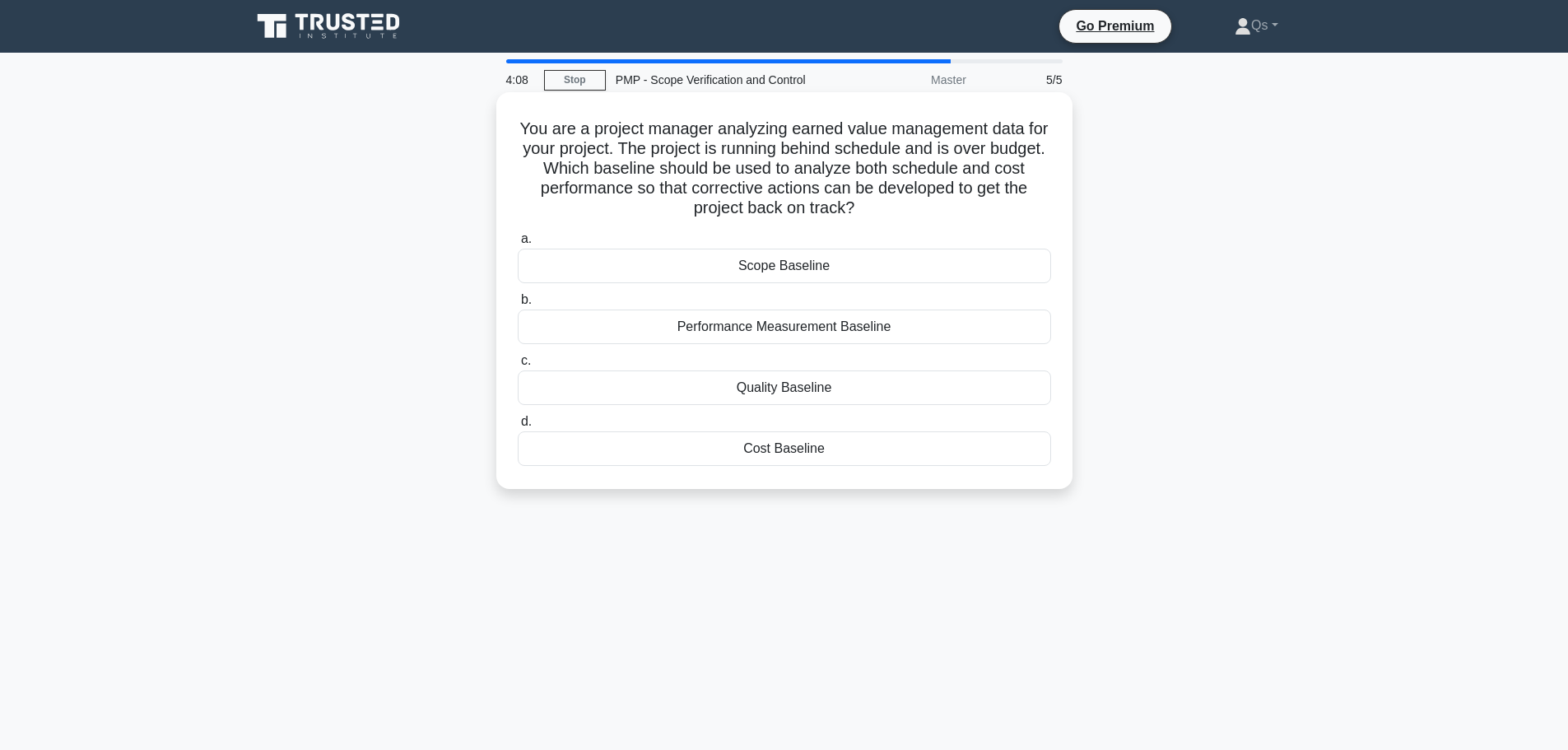
drag, startPoint x: 825, startPoint y: 141, endPoint x: 883, endPoint y: 213, distance: 92.5
click at [880, 212] on h5 "You are a project manager analyzing earned value management data for your proje…" at bounding box center [784, 169] width 536 height 101
click at [875, 215] on icon ".spinner_0XTQ{transform-origin:center;animation:spinner_y6GP .75s linear infini…" at bounding box center [865, 209] width 20 height 20
click at [846, 329] on div "Performance Measurement Baseline" at bounding box center [784, 327] width 533 height 35
click at [517, 306] on input "b. Performance Measurement Baseline" at bounding box center [517, 300] width 0 height 11
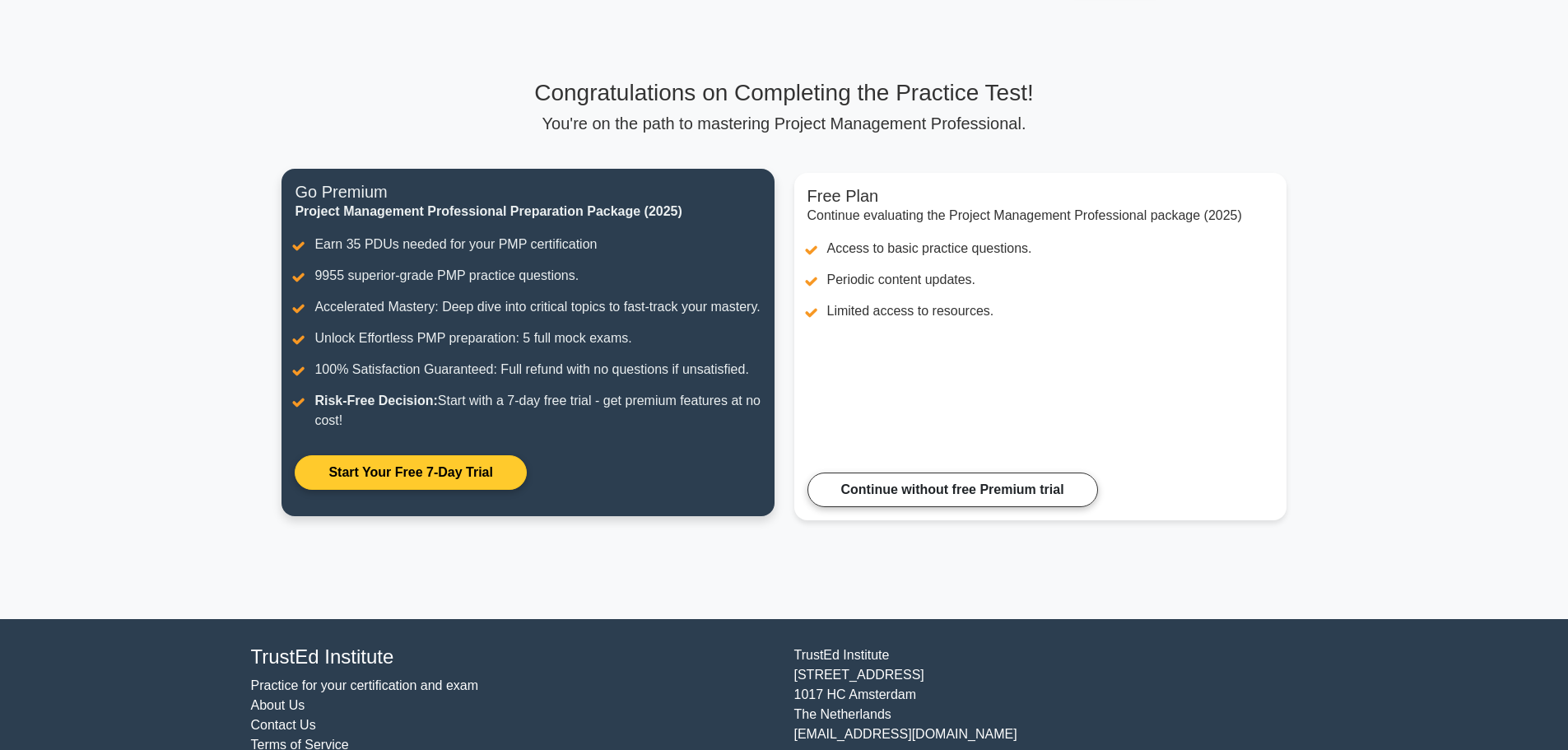
scroll to position [124, 0]
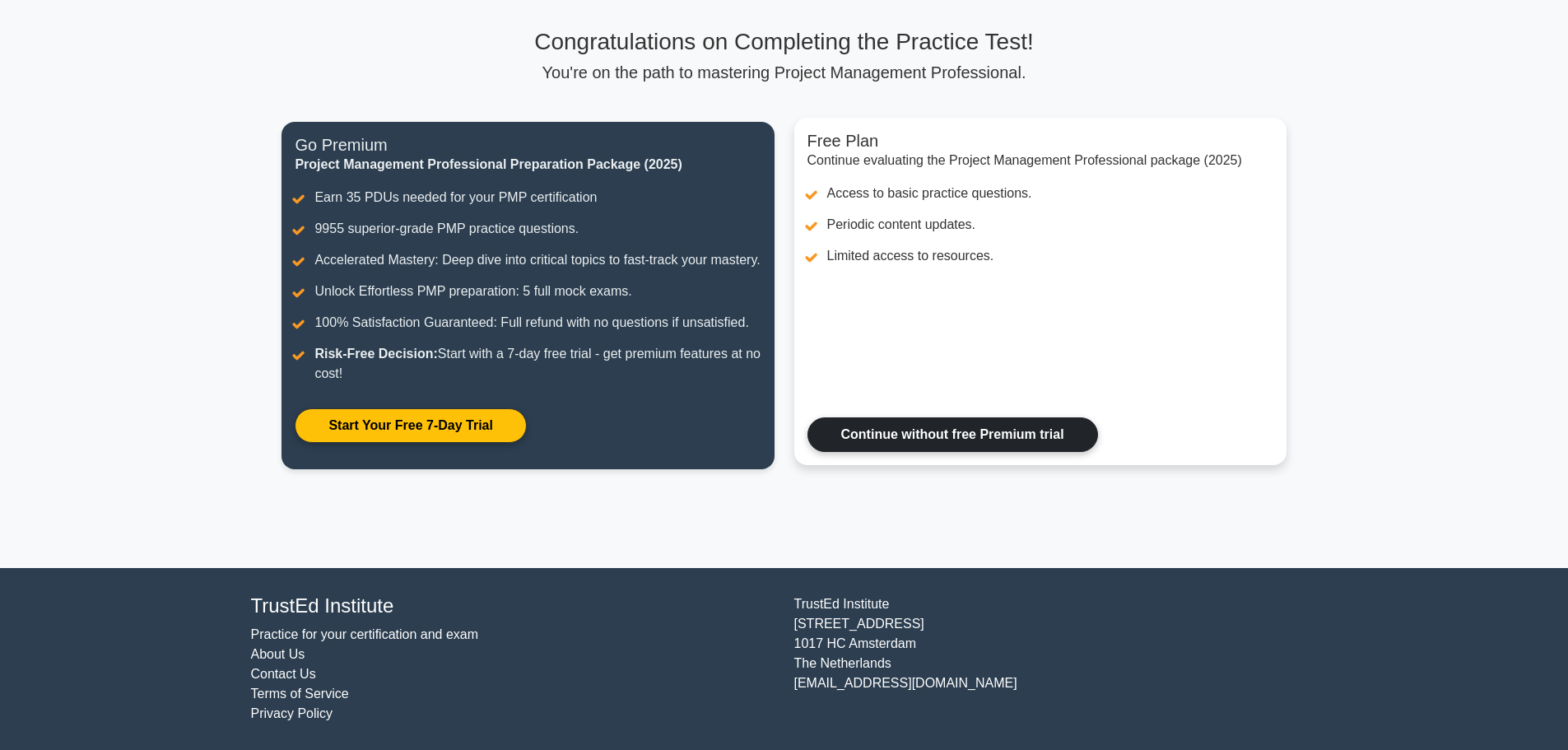
click at [946, 428] on link "Continue without free Premium trial" at bounding box center [953, 434] width 291 height 35
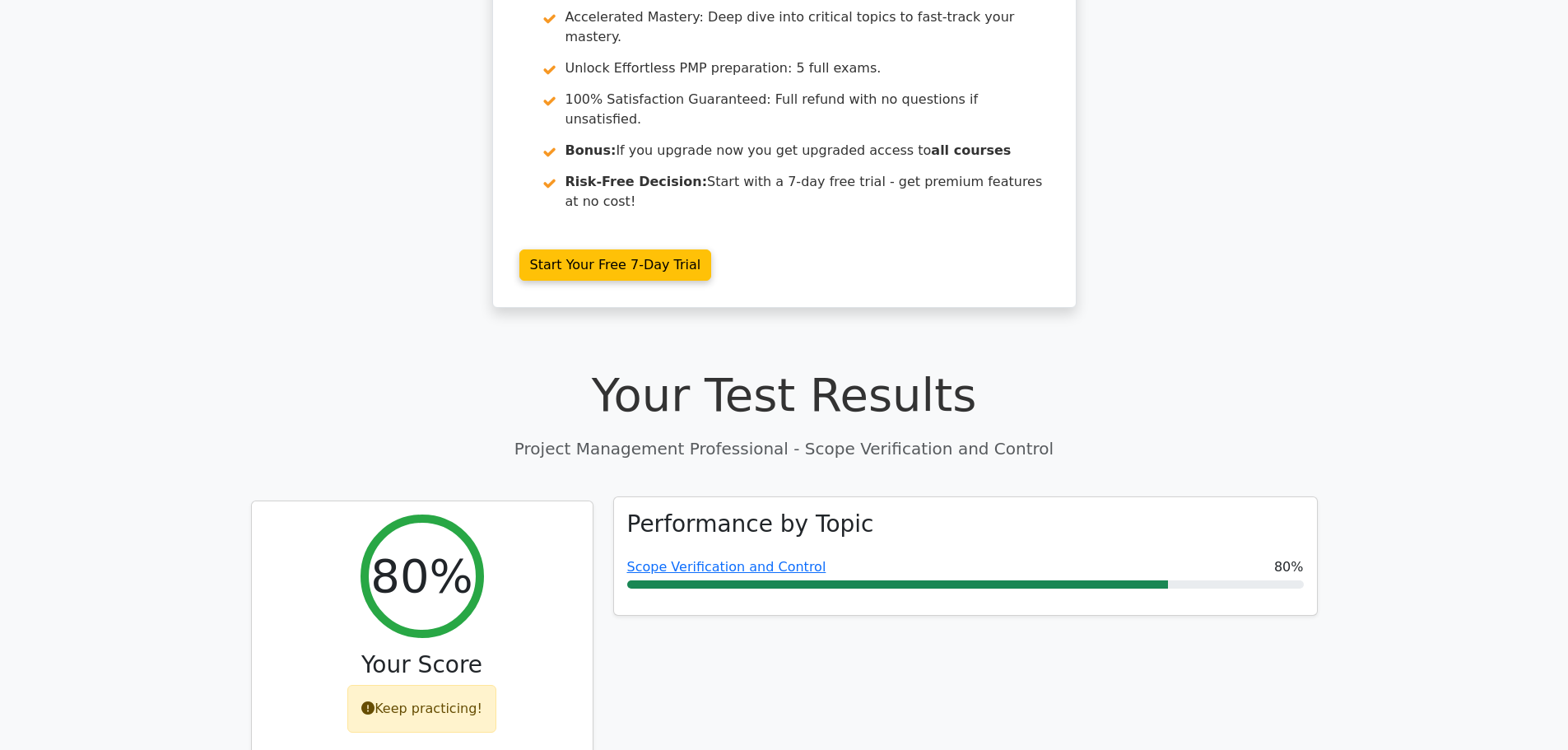
scroll to position [412, 0]
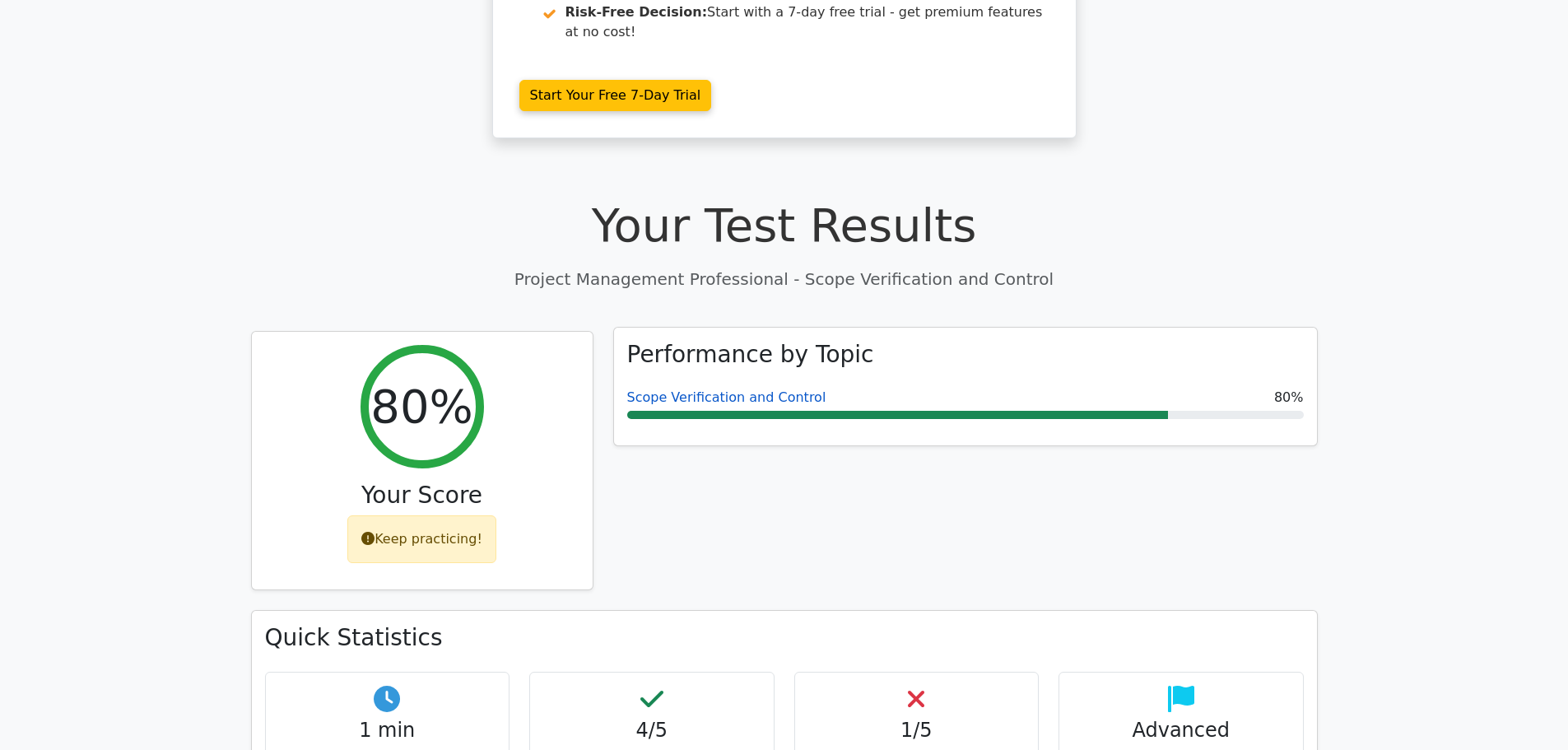
click at [754, 390] on link "Scope Verification and Control" at bounding box center [726, 398] width 199 height 16
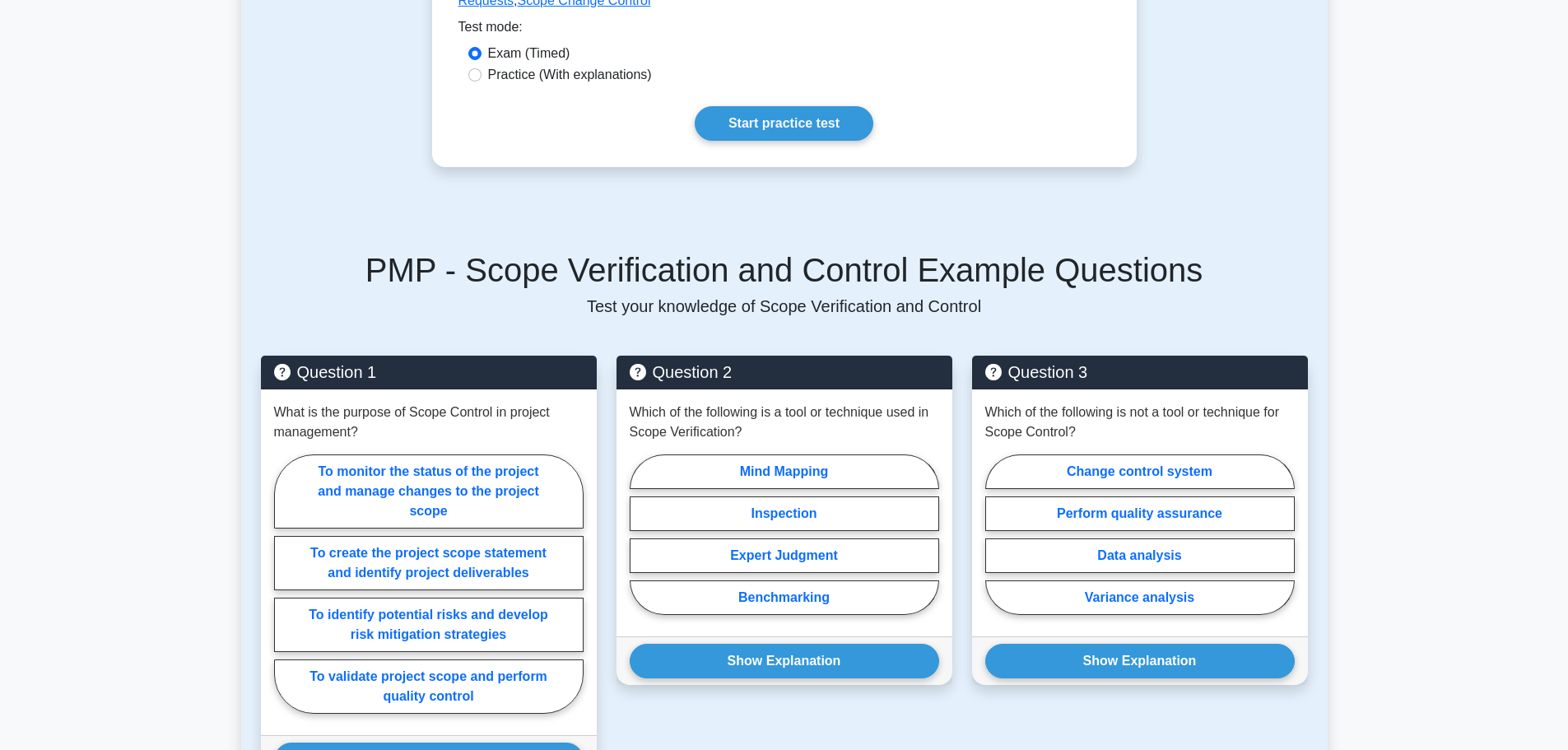
scroll to position [494, 0]
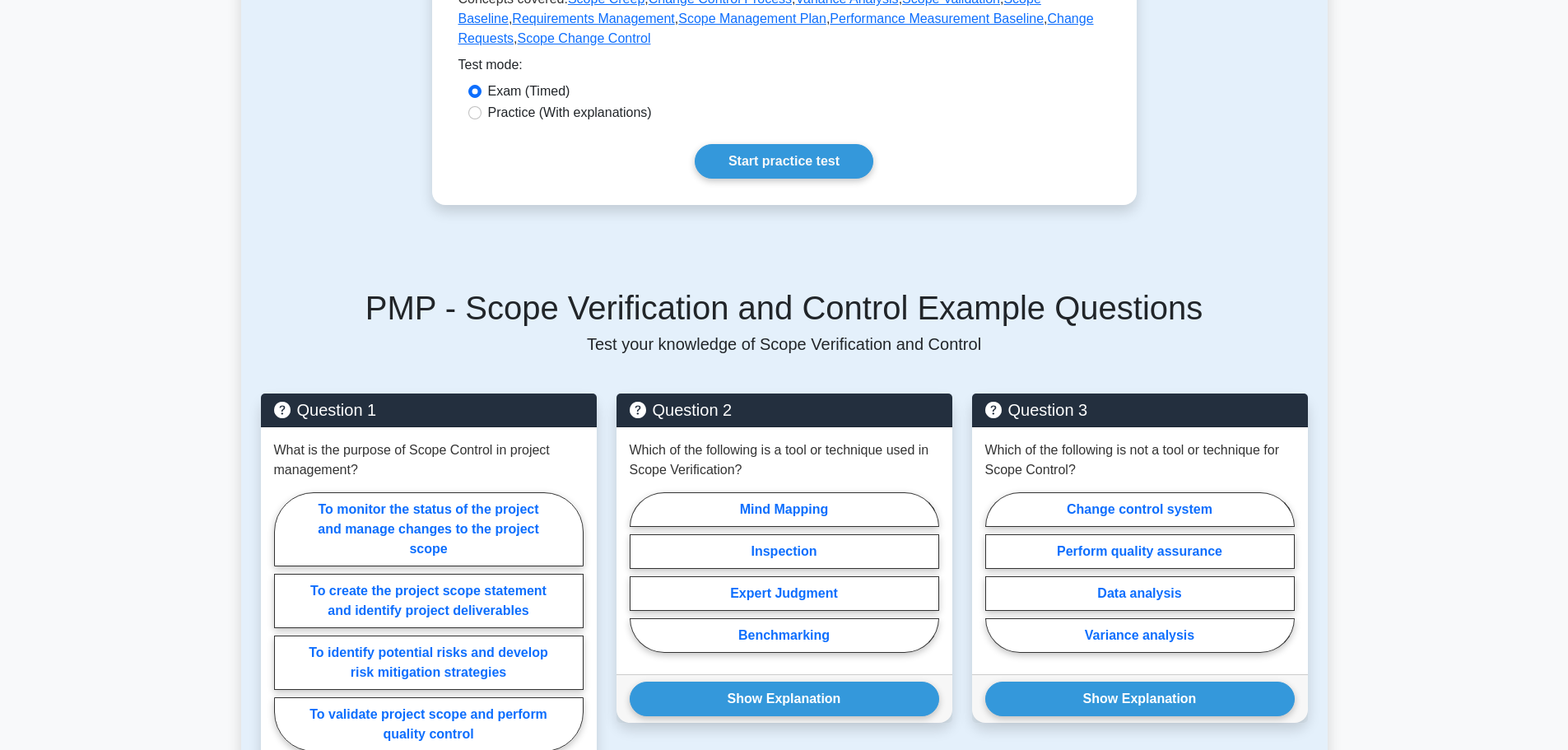
click at [615, 106] on label "Practice (With explanations)" at bounding box center [570, 113] width 164 height 20
click at [482, 106] on input "Practice (With explanations)" at bounding box center [474, 112] width 13 height 13
radio input "true"
click at [802, 163] on link "Start practice test" at bounding box center [784, 161] width 179 height 35
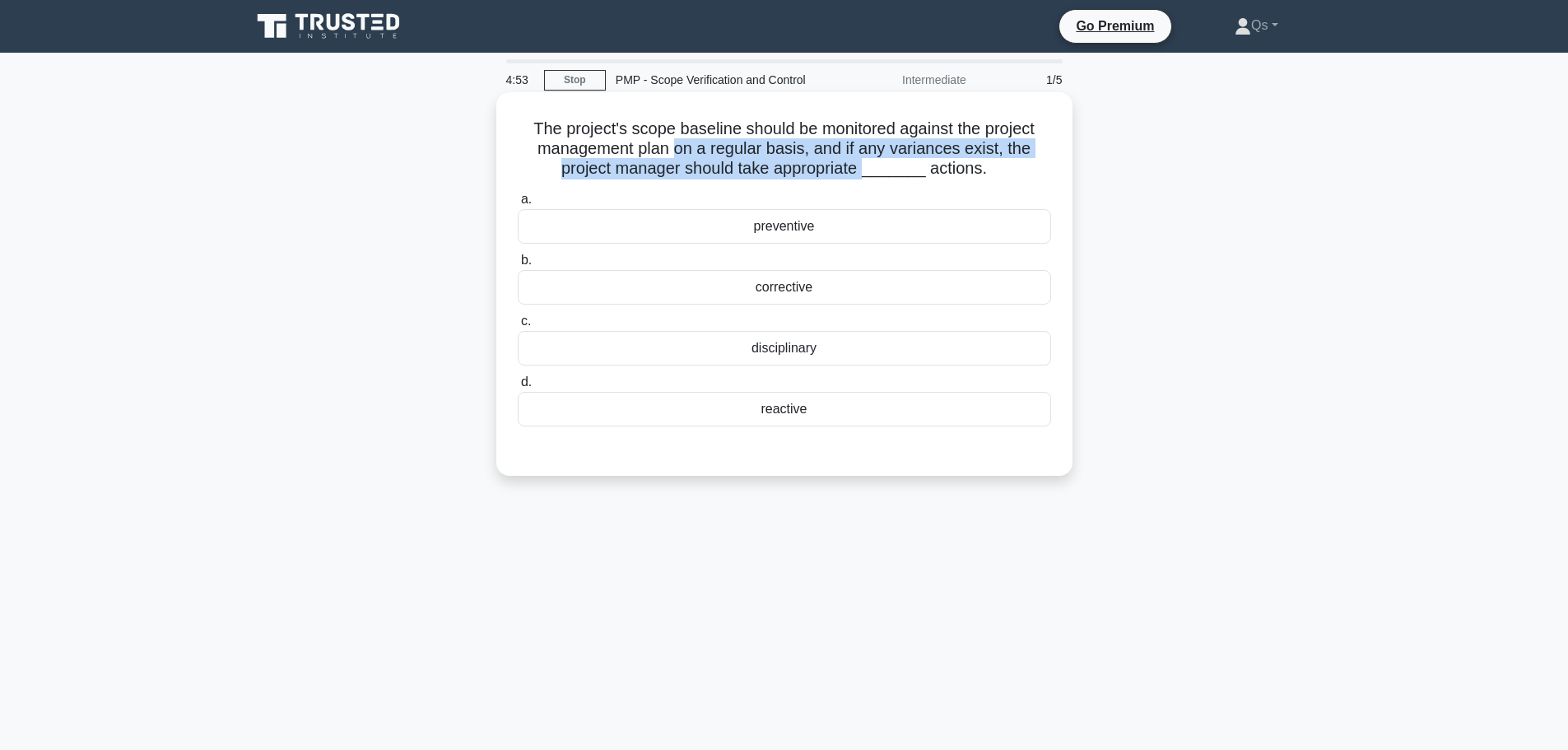
drag, startPoint x: 690, startPoint y: 150, endPoint x: 872, endPoint y: 169, distance: 183.0
click at [872, 169] on h5 "The project's scope baseline should be monitored against the project management…" at bounding box center [784, 149] width 536 height 61
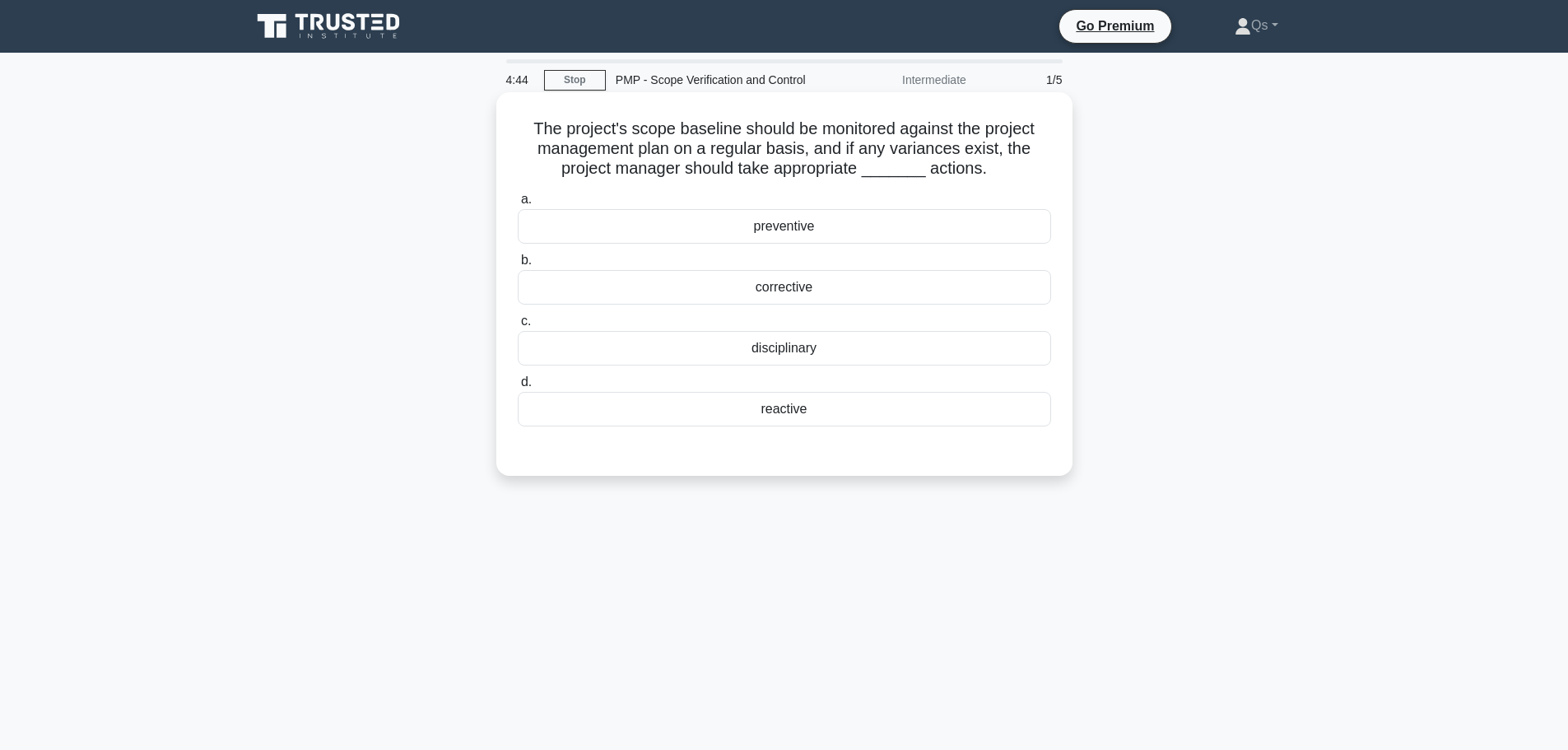
click at [804, 230] on div "preventive" at bounding box center [784, 226] width 533 height 35
click at [517, 205] on input "a. preventive" at bounding box center [517, 199] width 0 height 11
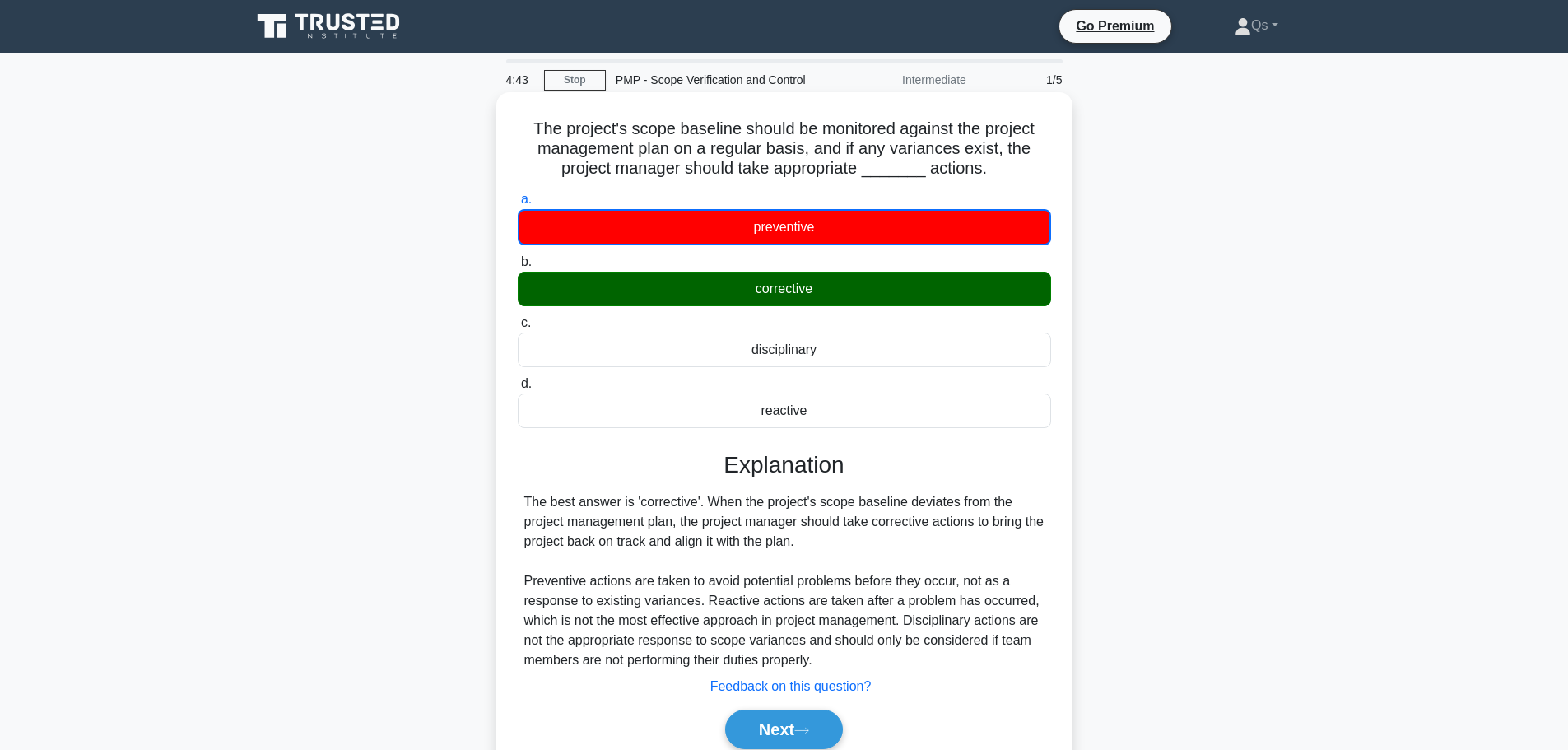
click at [809, 277] on div "corrective" at bounding box center [784, 289] width 533 height 35
click at [517, 267] on input "b. corrective" at bounding box center [517, 262] width 0 height 11
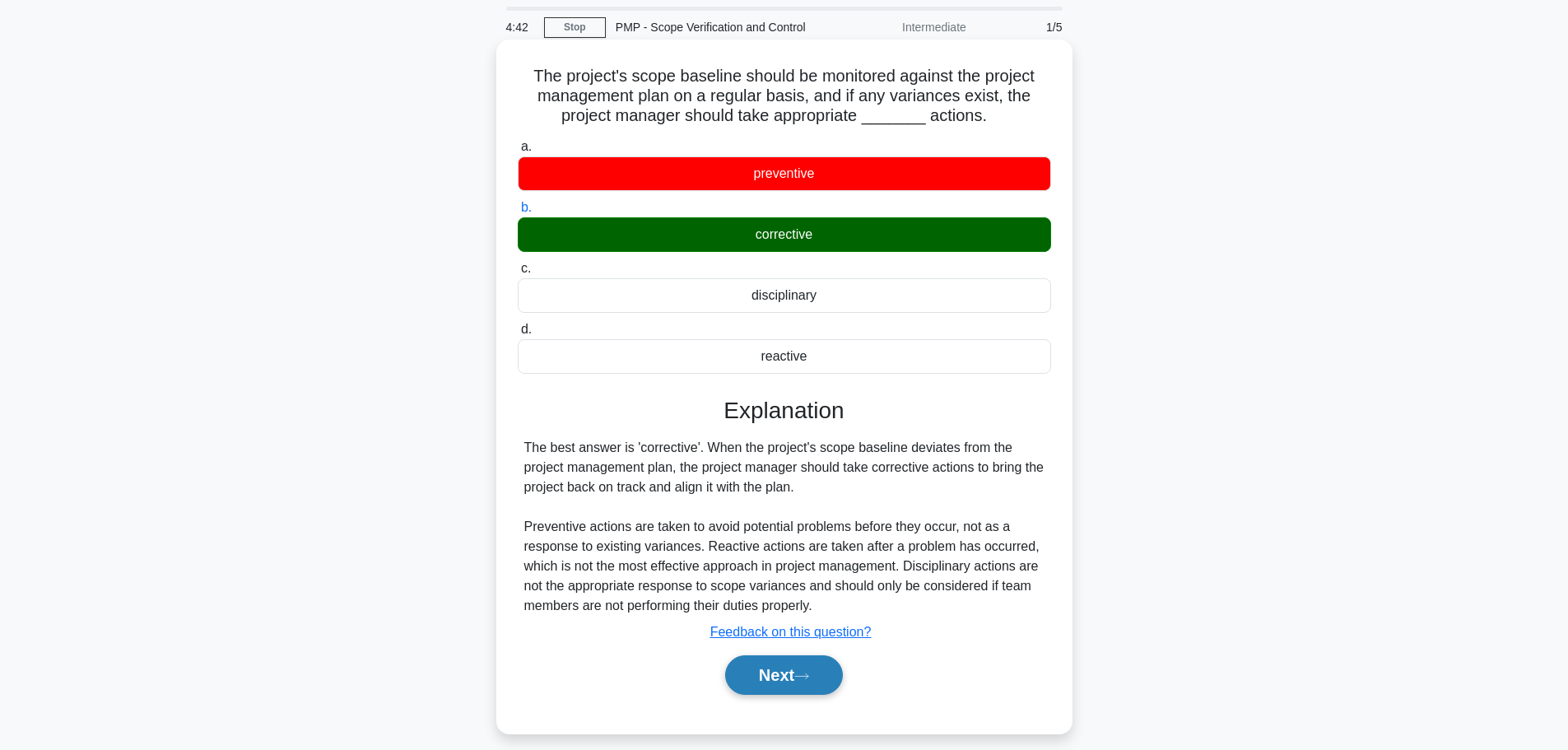
scroll to position [82, 0]
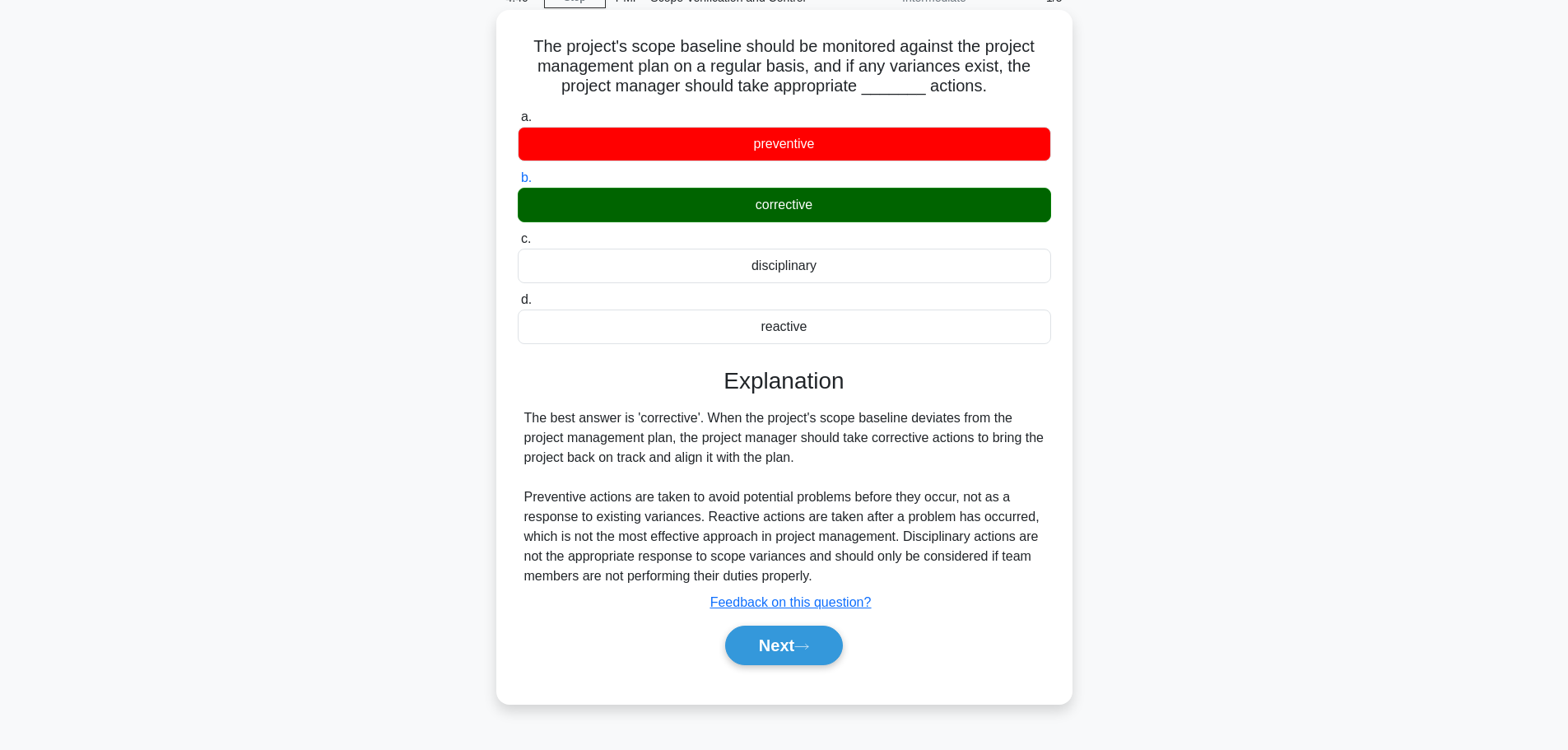
drag, startPoint x: 717, startPoint y: 410, endPoint x: 961, endPoint y: 472, distance: 251.8
click at [967, 458] on div "The best answer is 'corrective'. When the project's scope baseline deviates fro…" at bounding box center [784, 498] width 520 height 178
click at [954, 478] on div "The best answer is 'corrective'. When the project's scope baseline deviates fro…" at bounding box center [784, 498] width 520 height 178
click at [818, 645] on button "Next" at bounding box center [784, 645] width 118 height 40
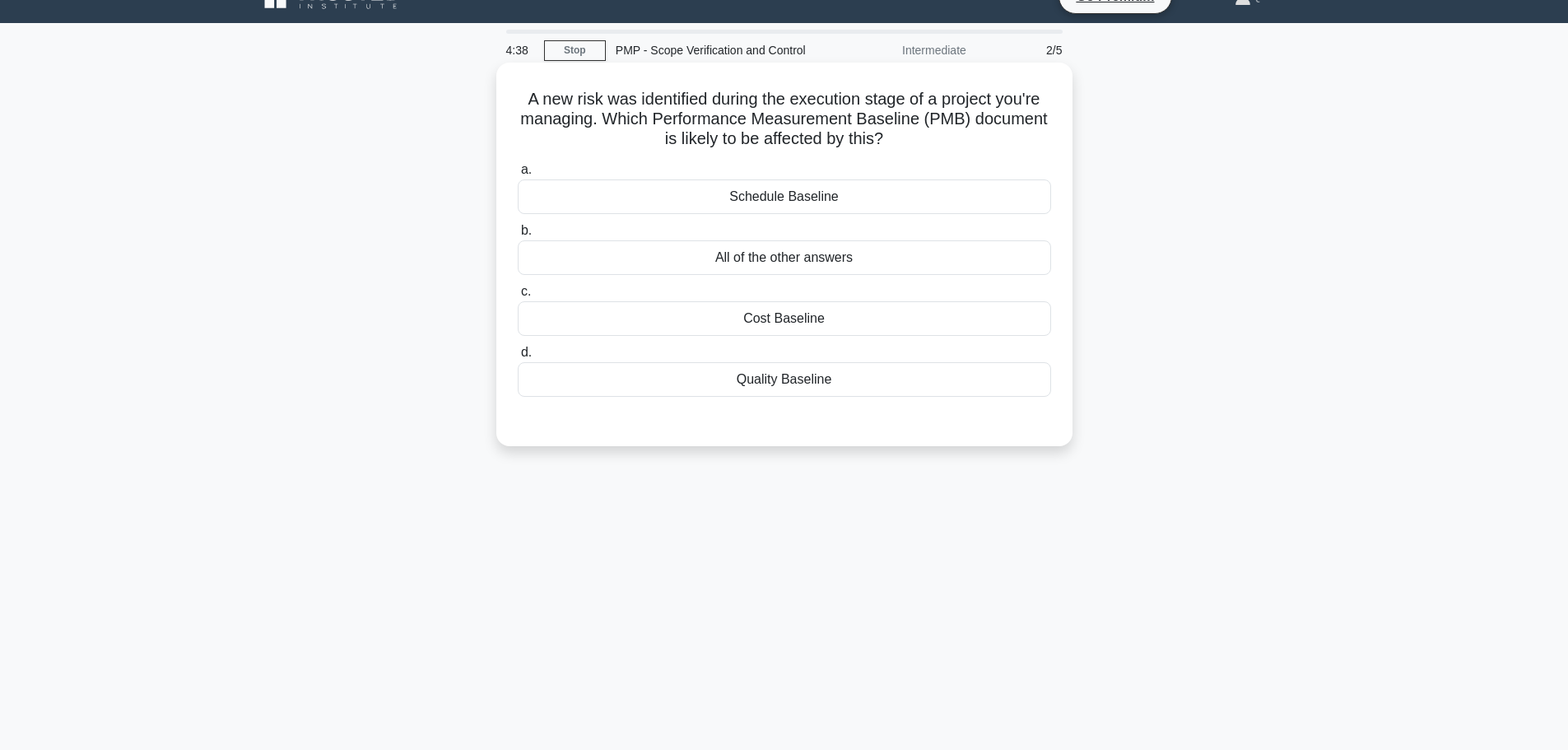
scroll to position [0, 0]
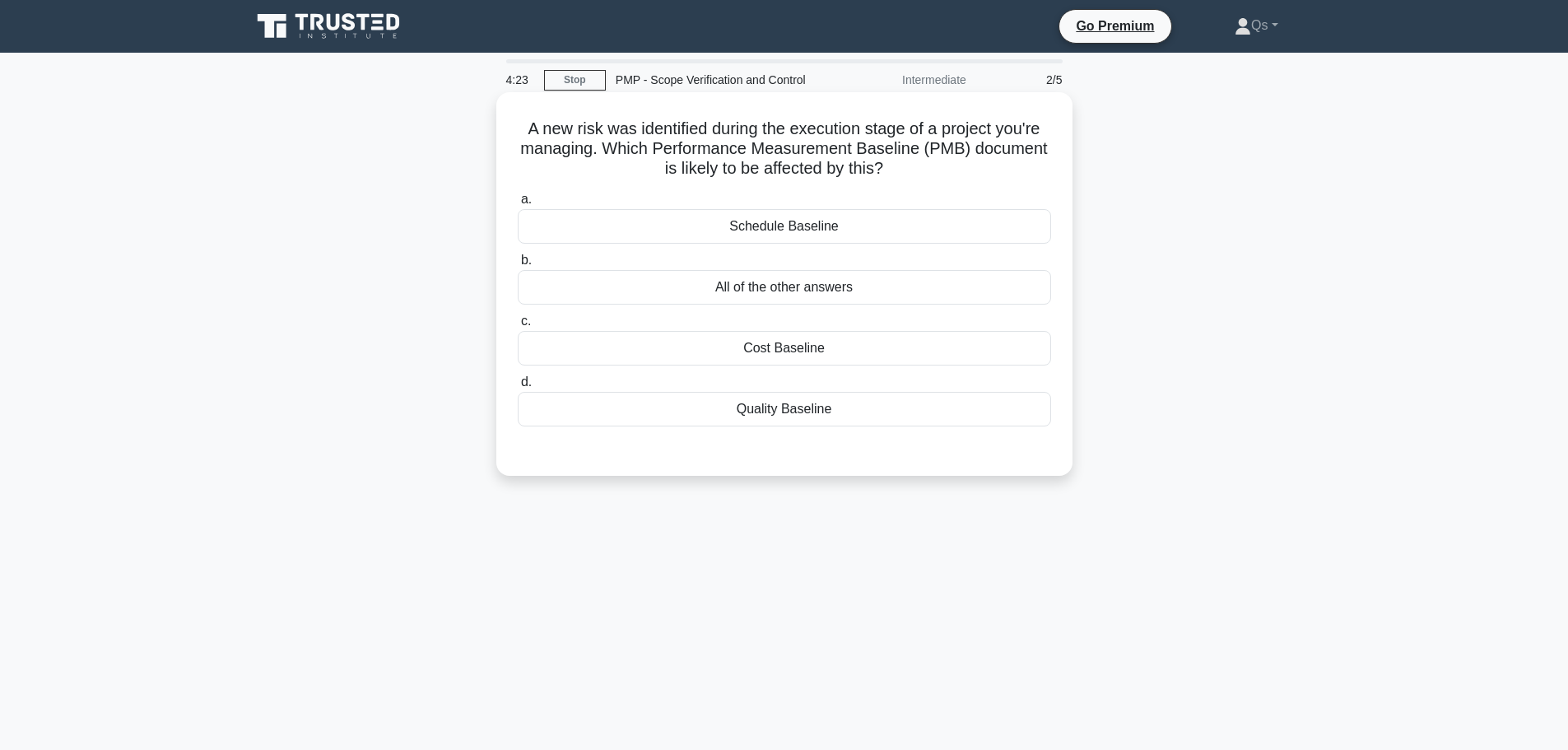
click at [794, 291] on div "All of the other answers" at bounding box center [784, 287] width 533 height 35
click at [517, 266] on input "b. All of the other answers" at bounding box center [517, 260] width 0 height 11
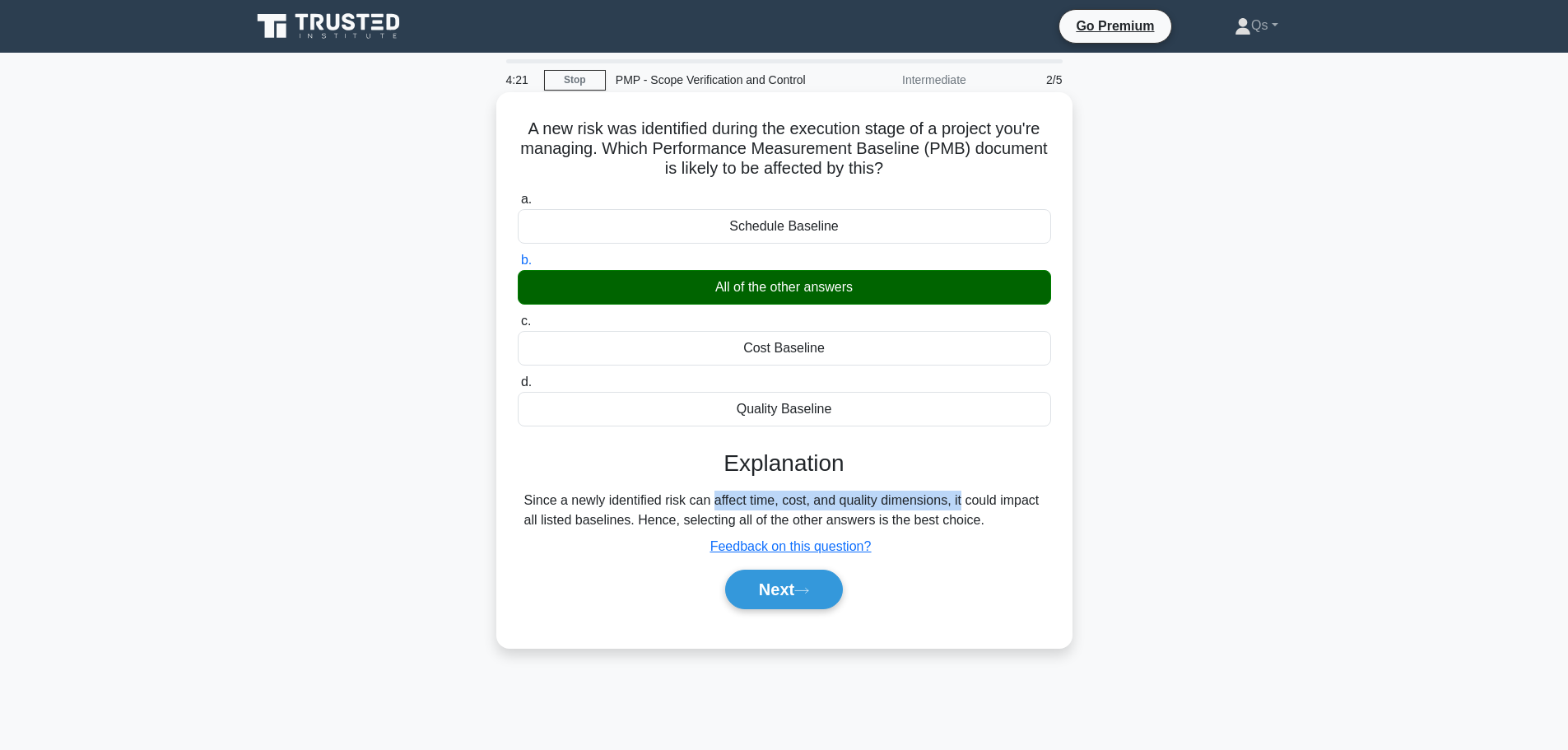
drag, startPoint x: 625, startPoint y: 498, endPoint x: 865, endPoint y: 508, distance: 240.2
click at [865, 508] on div "Since a newly identified risk can affect time, cost, and quality dimensions, it…" at bounding box center [784, 511] width 520 height 40
click at [898, 513] on div "Since a newly identified risk can affect time, cost, and quality dimensions, it…" at bounding box center [784, 511] width 520 height 40
click at [825, 574] on button "Next" at bounding box center [784, 590] width 118 height 40
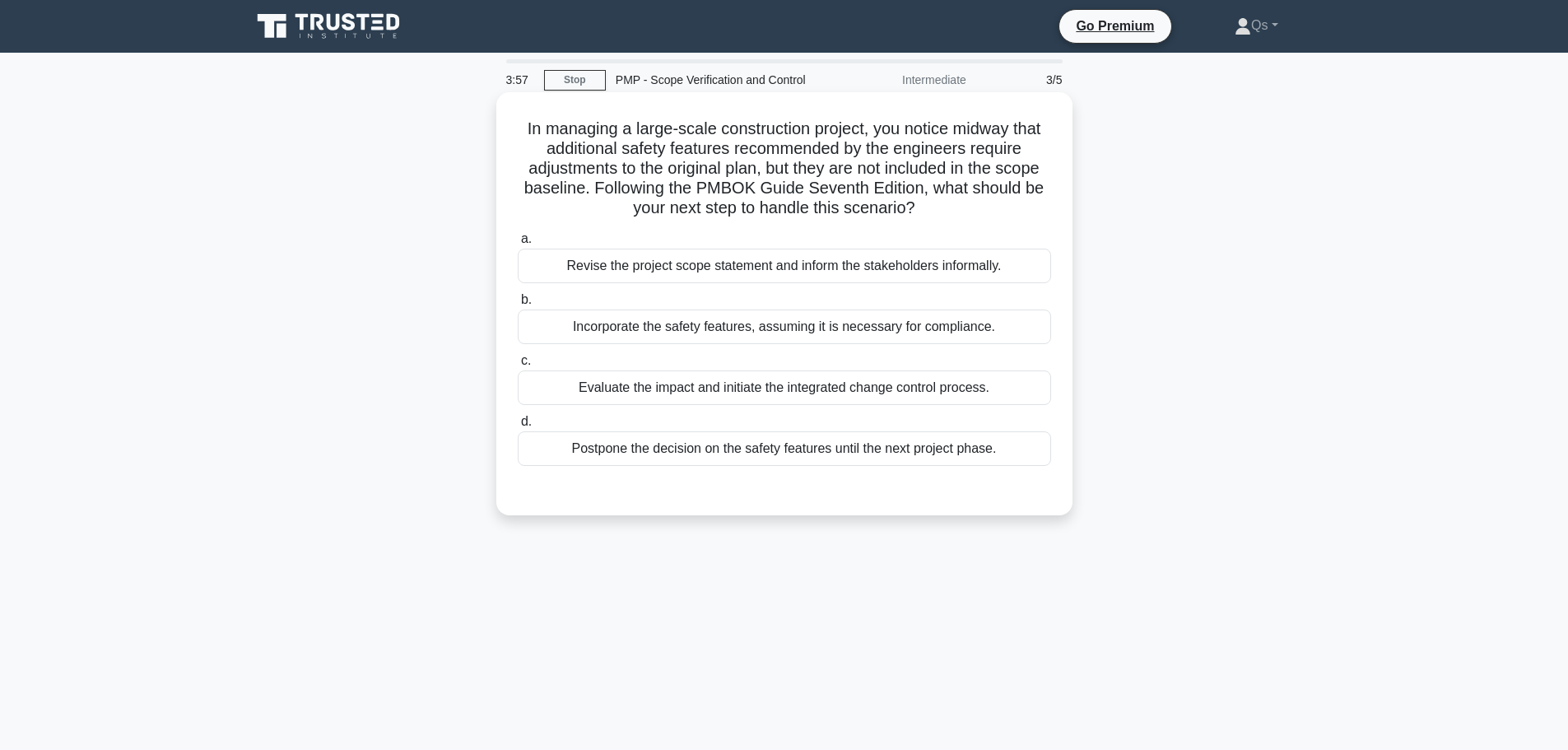
click at [752, 389] on div "Evaluate the impact and initiate the integrated change control process." at bounding box center [784, 387] width 533 height 35
click at [517, 366] on input "c. Evaluate the impact and initiate the integrated change control process." at bounding box center [517, 360] width 0 height 11
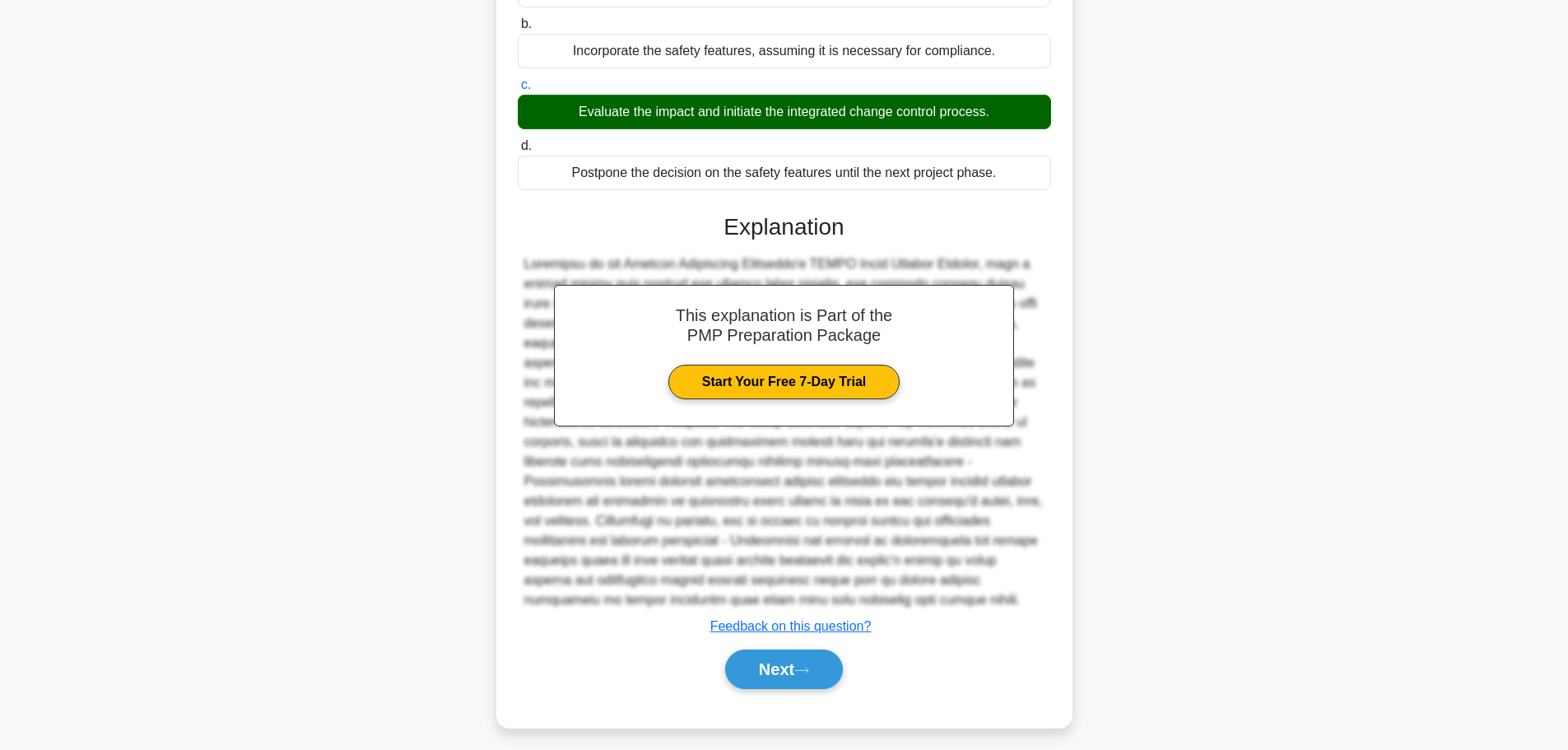
scroll to position [286, 0]
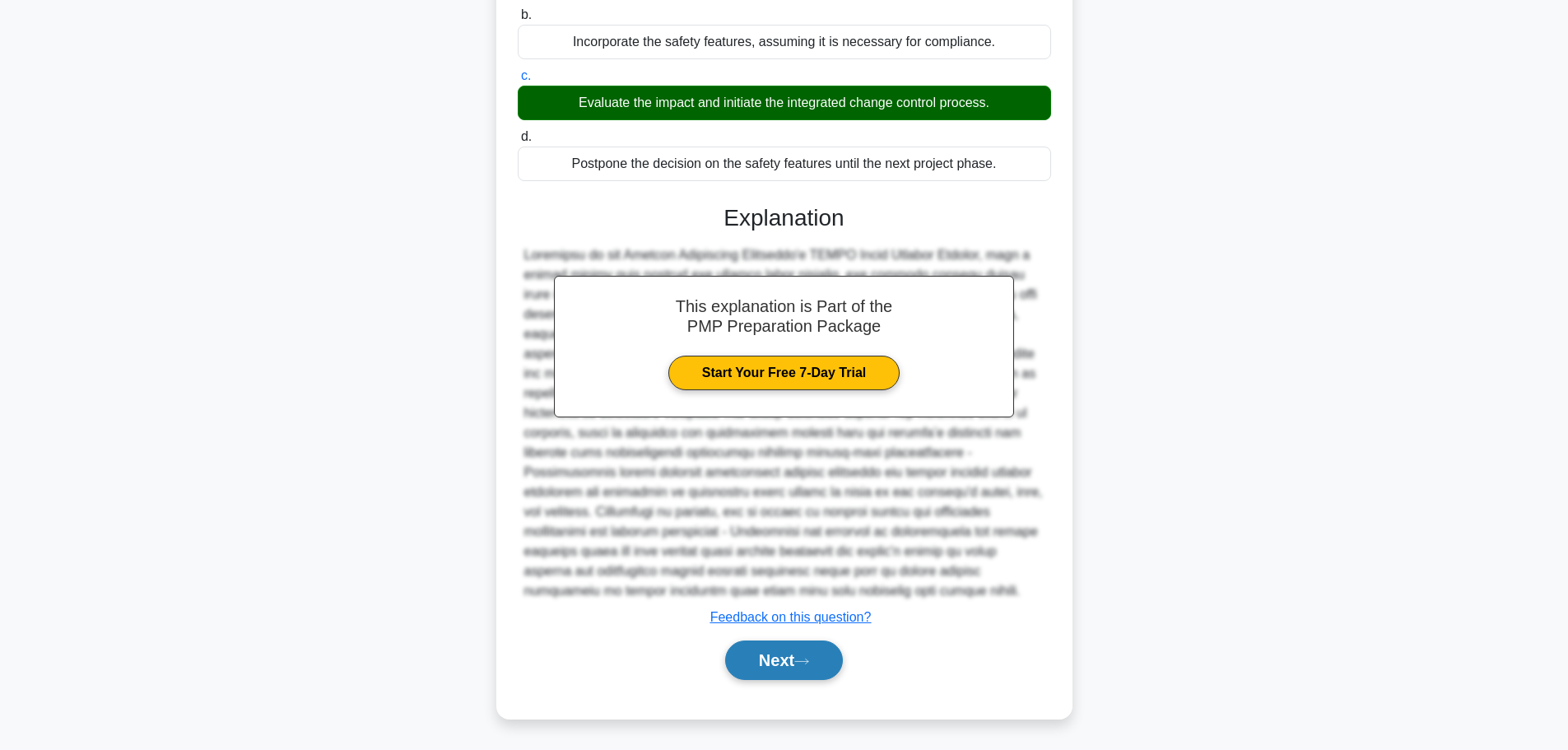
click at [796, 665] on button "Next" at bounding box center [784, 660] width 118 height 40
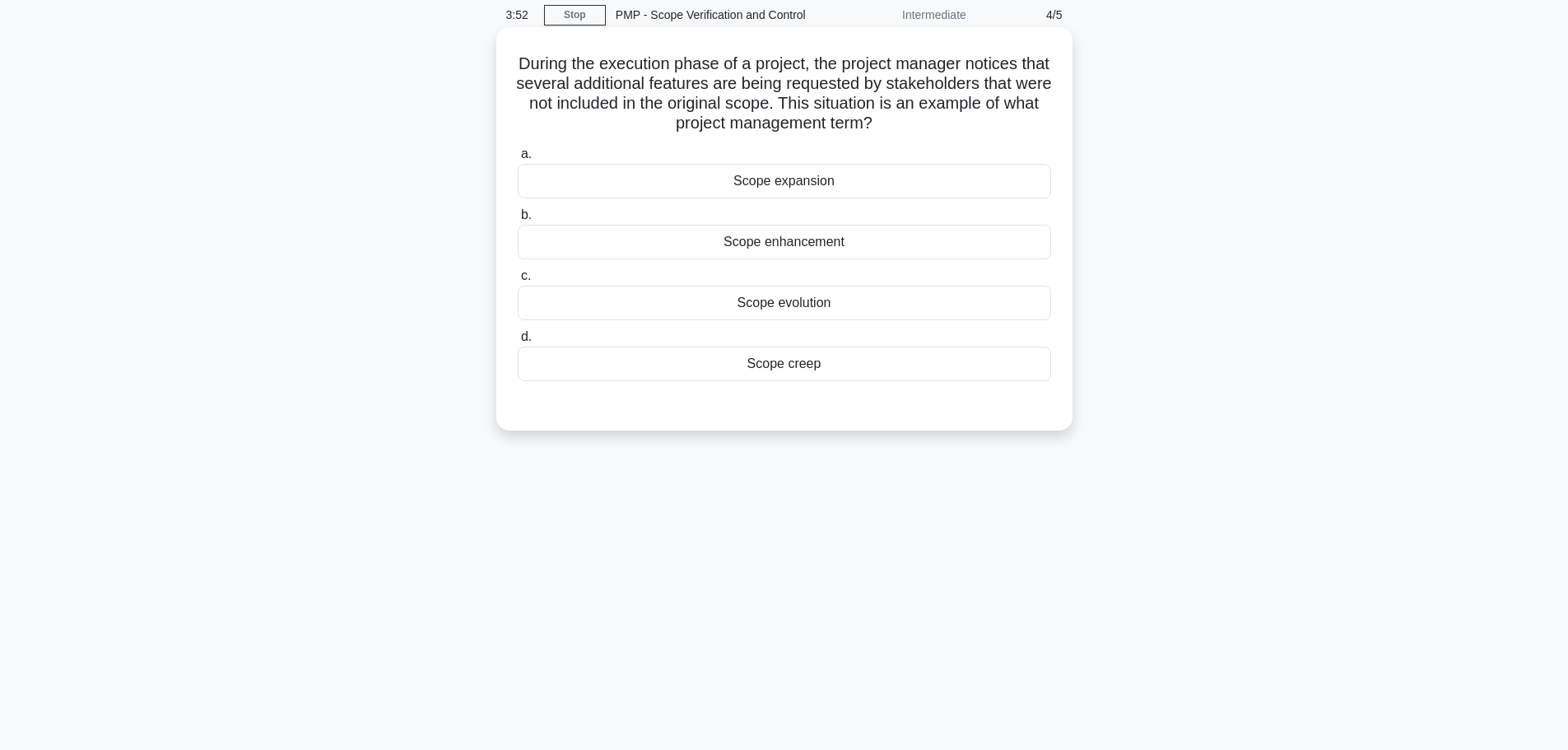
scroll to position [0, 0]
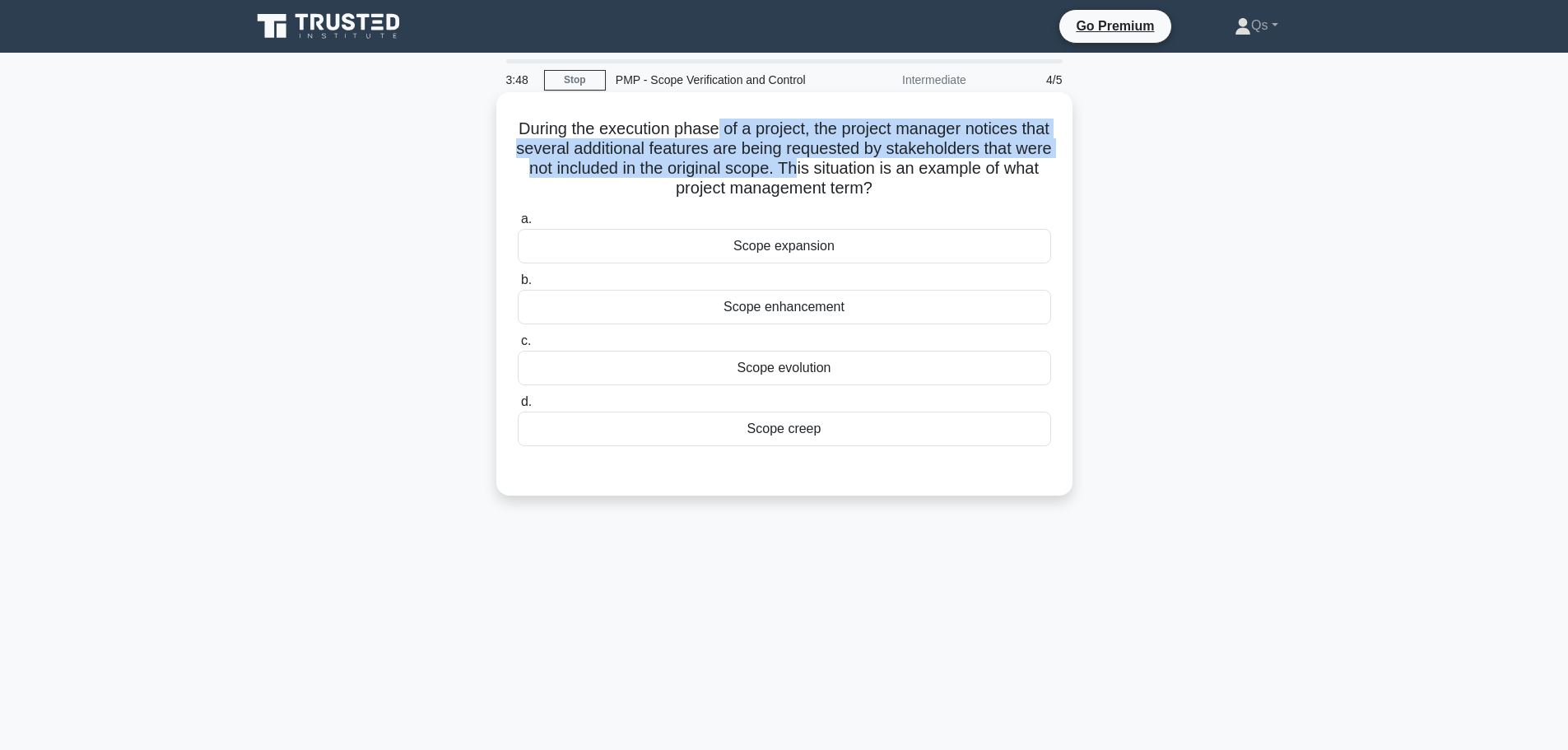
drag, startPoint x: 738, startPoint y: 131, endPoint x: 899, endPoint y: 175, distance: 166.9
click at [900, 175] on h5 "During the execution phase of a project, the project manager notices that sever…" at bounding box center [784, 159] width 536 height 81
click at [895, 177] on h5 "During the execution phase of a project, the project manager notices that sever…" at bounding box center [784, 159] width 536 height 81
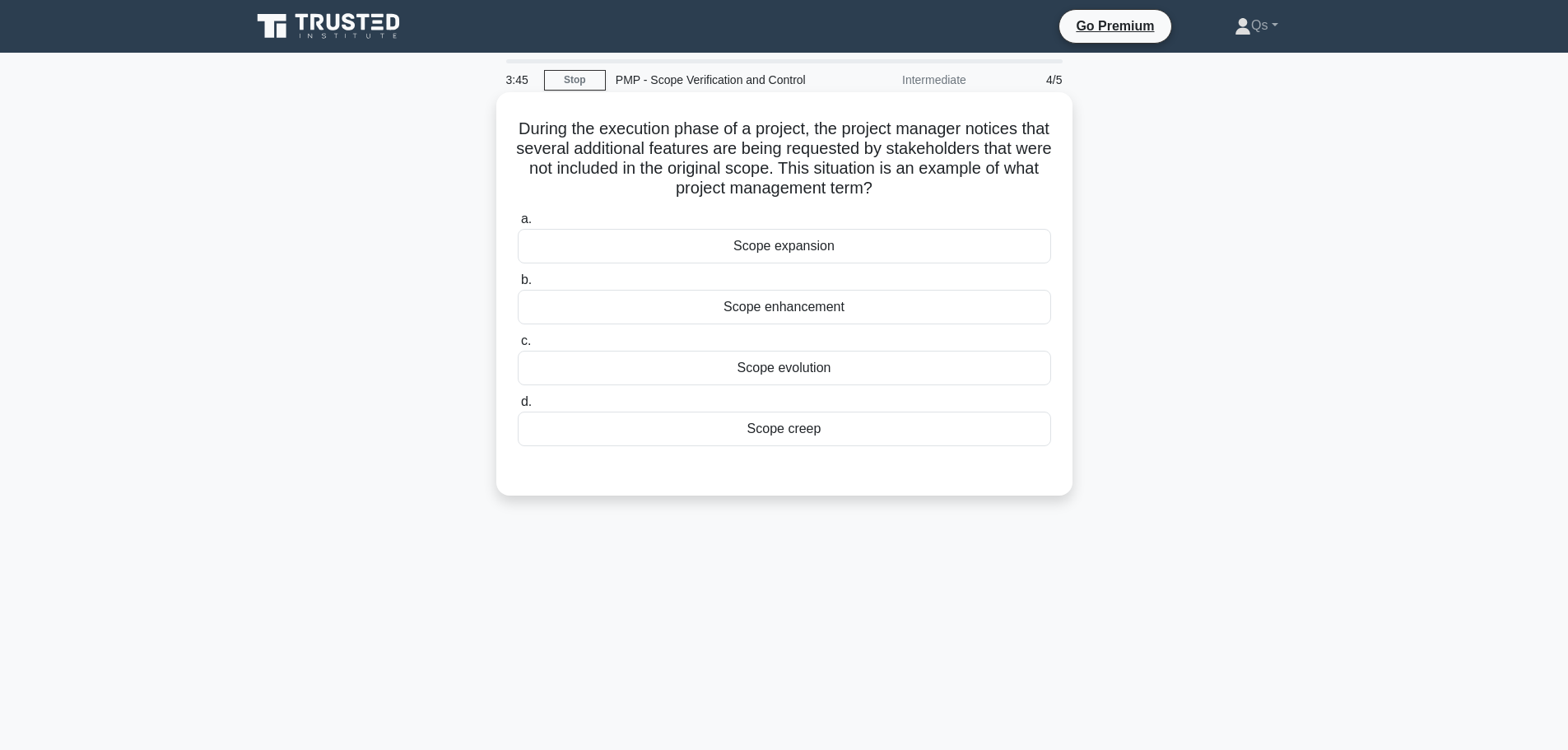
click at [806, 433] on div "Scope creep" at bounding box center [784, 428] width 533 height 35
click at [517, 408] on input "d. Scope creep" at bounding box center [517, 402] width 0 height 11
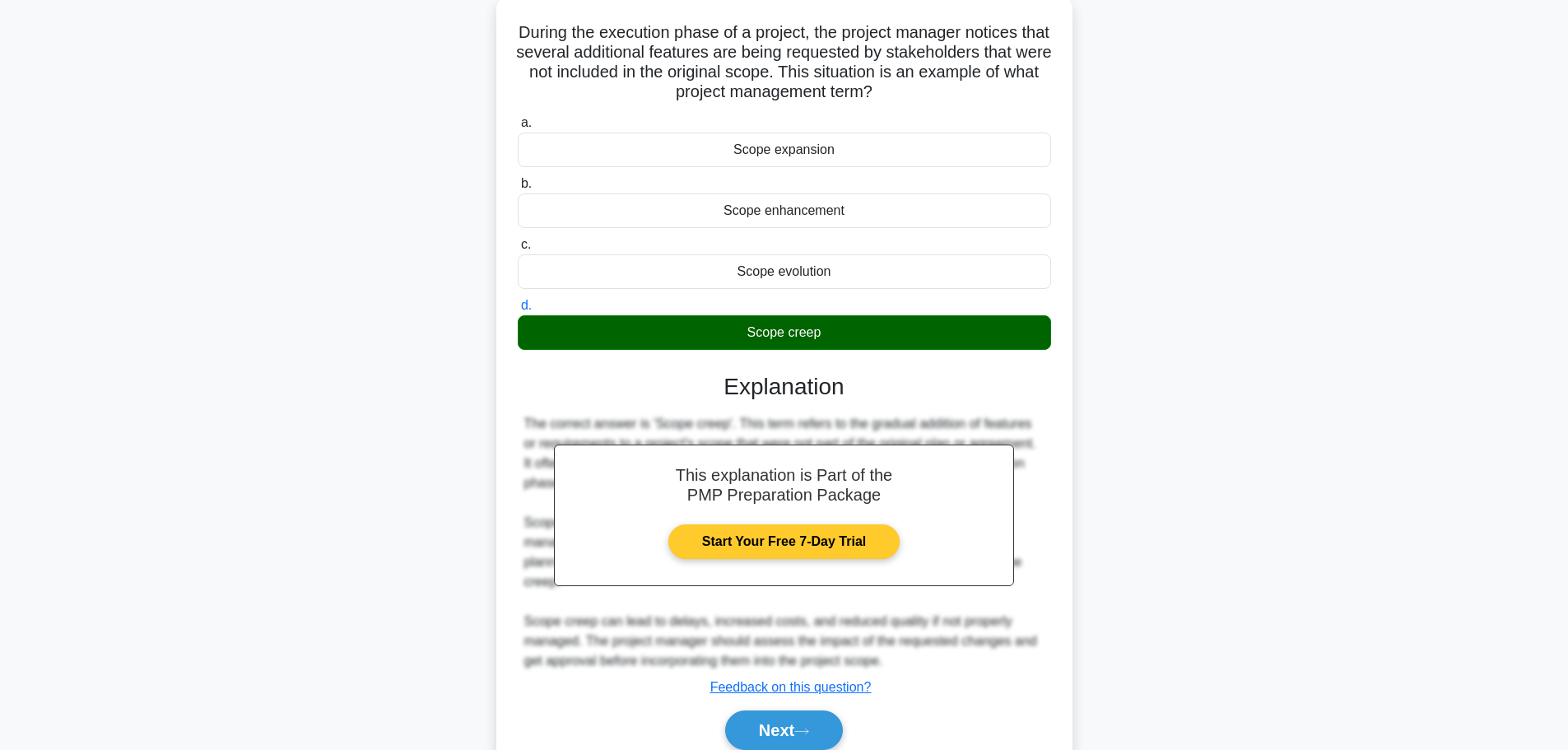
scroll to position [167, 0]
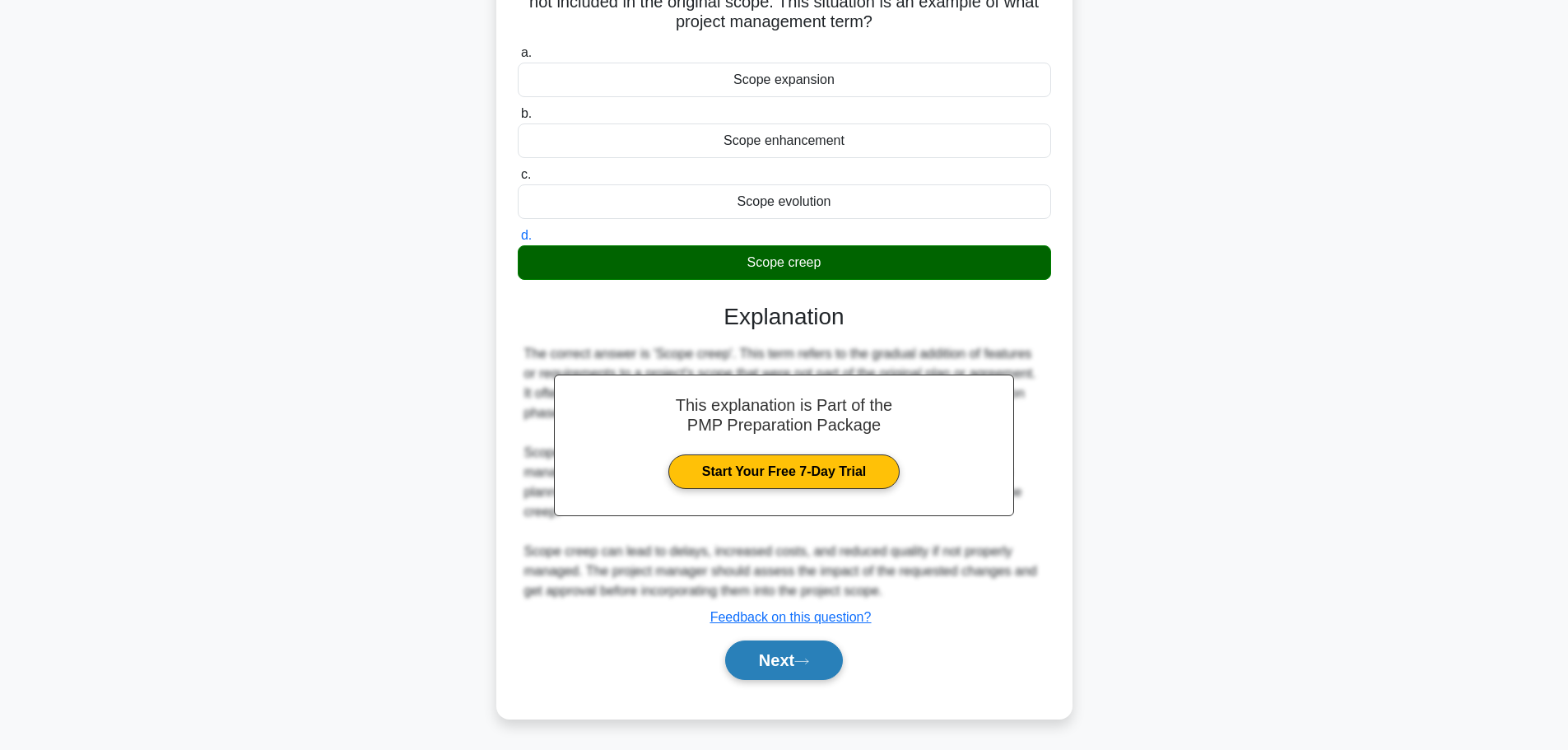
click at [783, 651] on button "Next" at bounding box center [784, 660] width 118 height 40
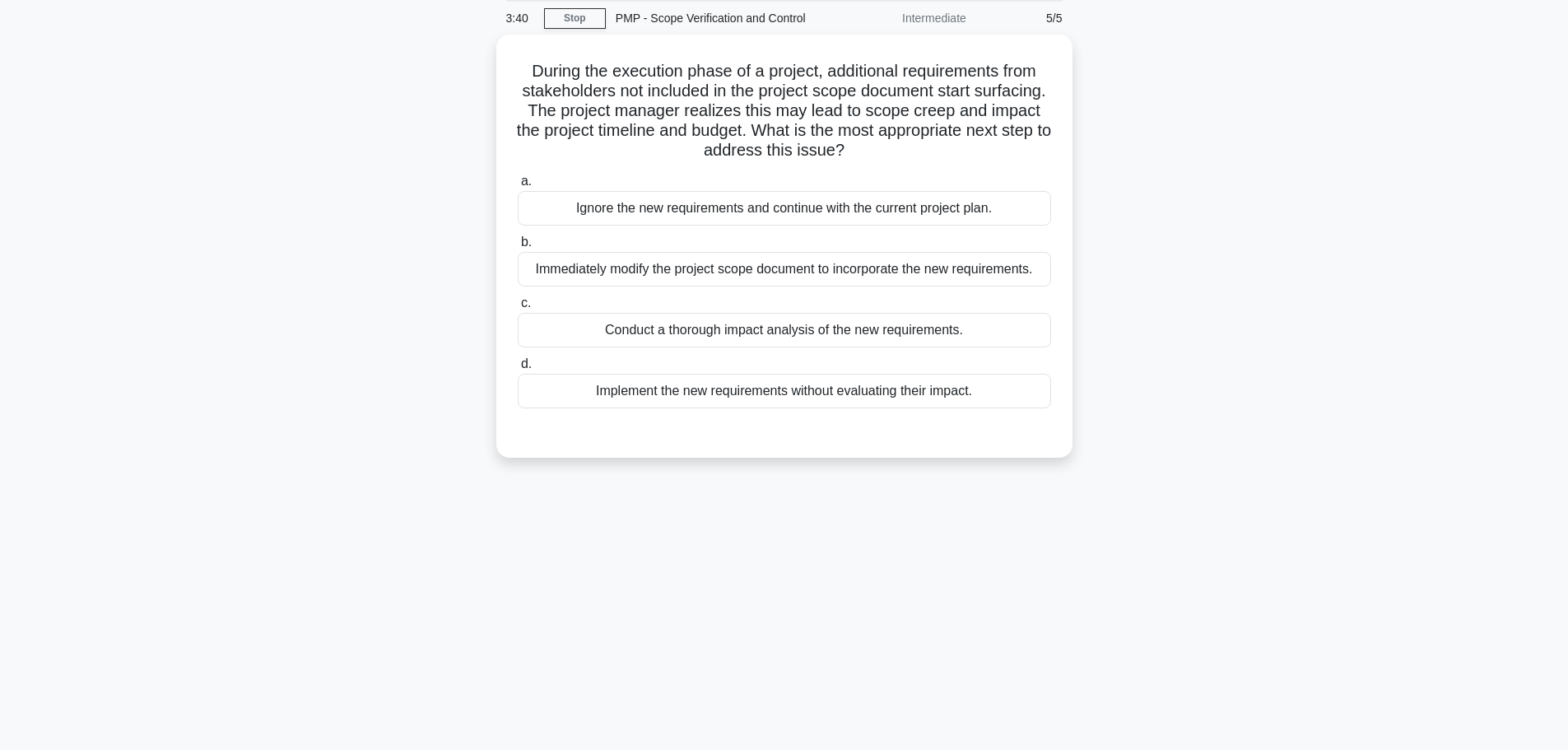
scroll to position [0, 0]
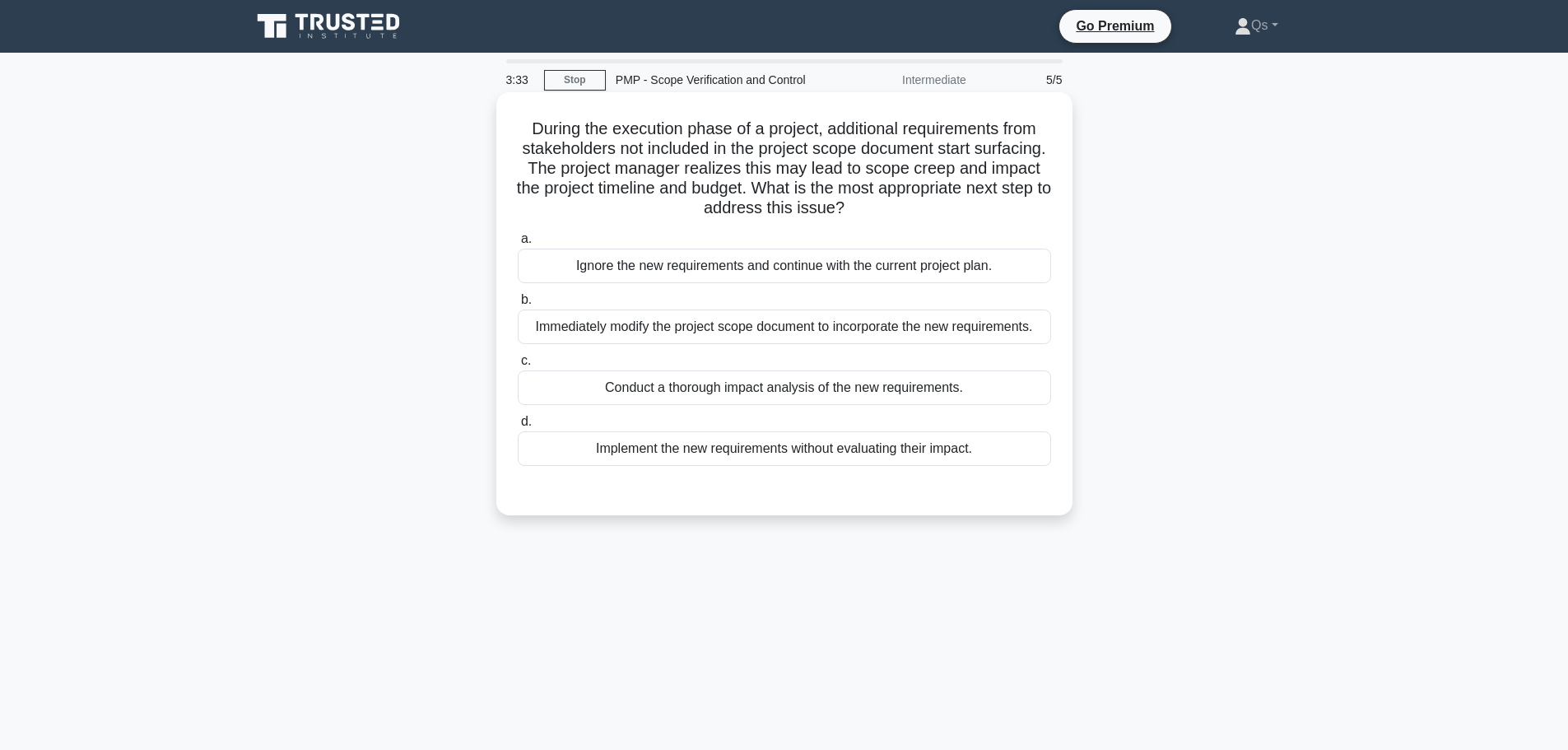
drag, startPoint x: 586, startPoint y: 150, endPoint x: 968, endPoint y: 213, distance: 387.2
click at [968, 213] on h5 "During the execution phase of a project, additional requirements from stakehold…" at bounding box center [784, 169] width 536 height 101
drag, startPoint x: 968, startPoint y: 216, endPoint x: 959, endPoint y: 218, distance: 9.2
click at [968, 217] on h5 "During the execution phase of a project, additional requirements from stakehold…" at bounding box center [784, 169] width 536 height 101
click at [742, 389] on div "Conduct a thorough impact analysis of the new requirements." at bounding box center [784, 387] width 533 height 35
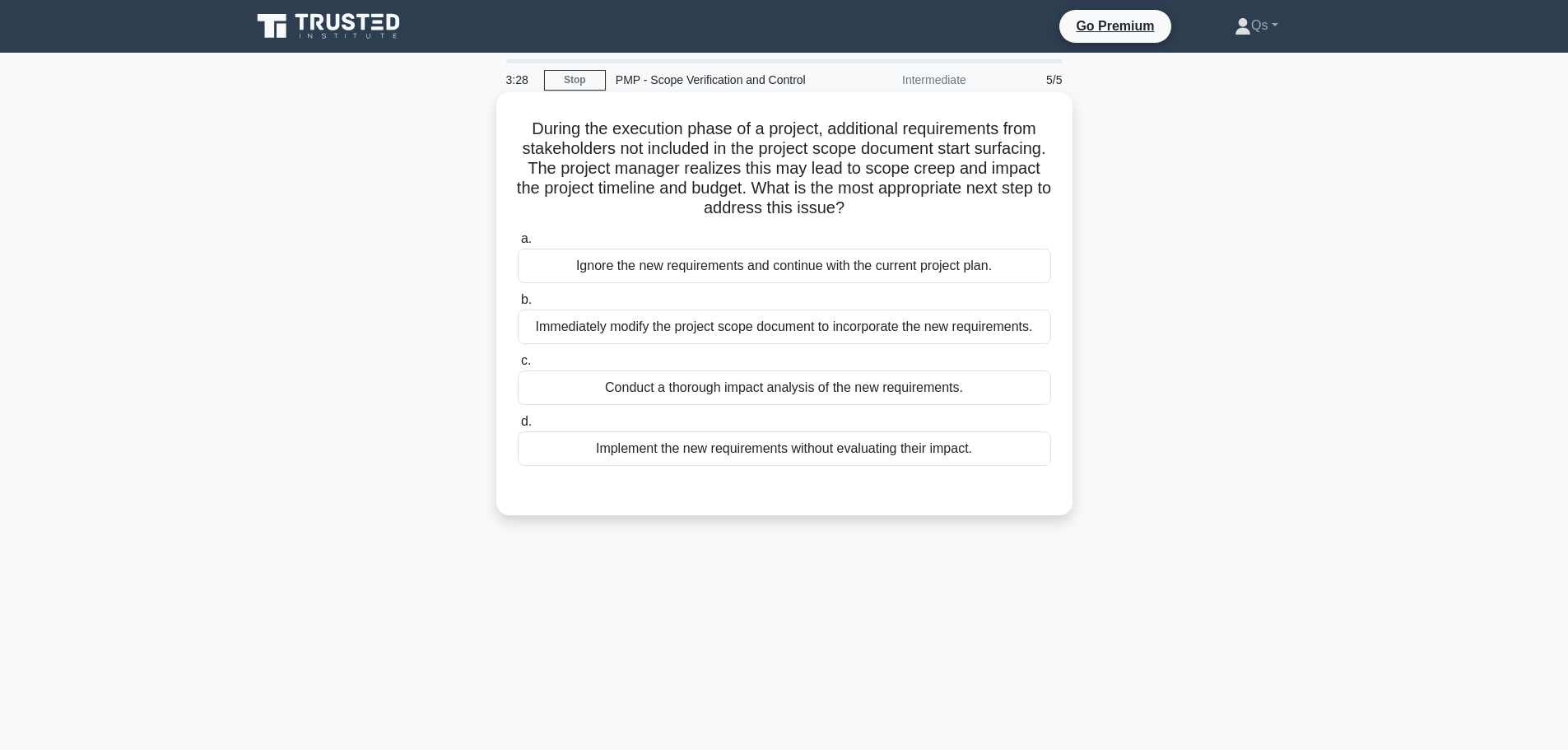
click at [517, 366] on input "c. Conduct a thorough impact analysis of the new requirements." at bounding box center [517, 360] width 0 height 11
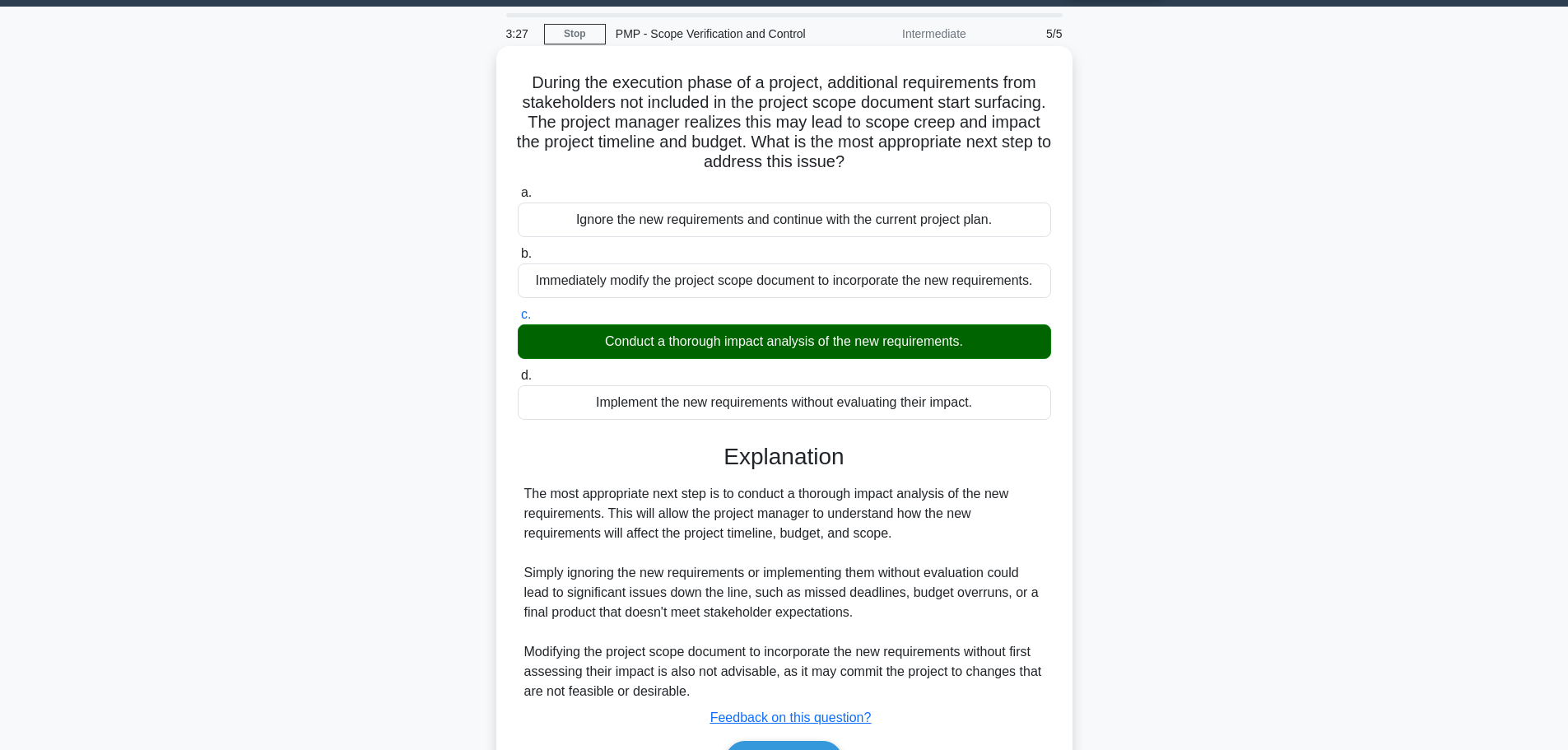
scroll to position [147, 0]
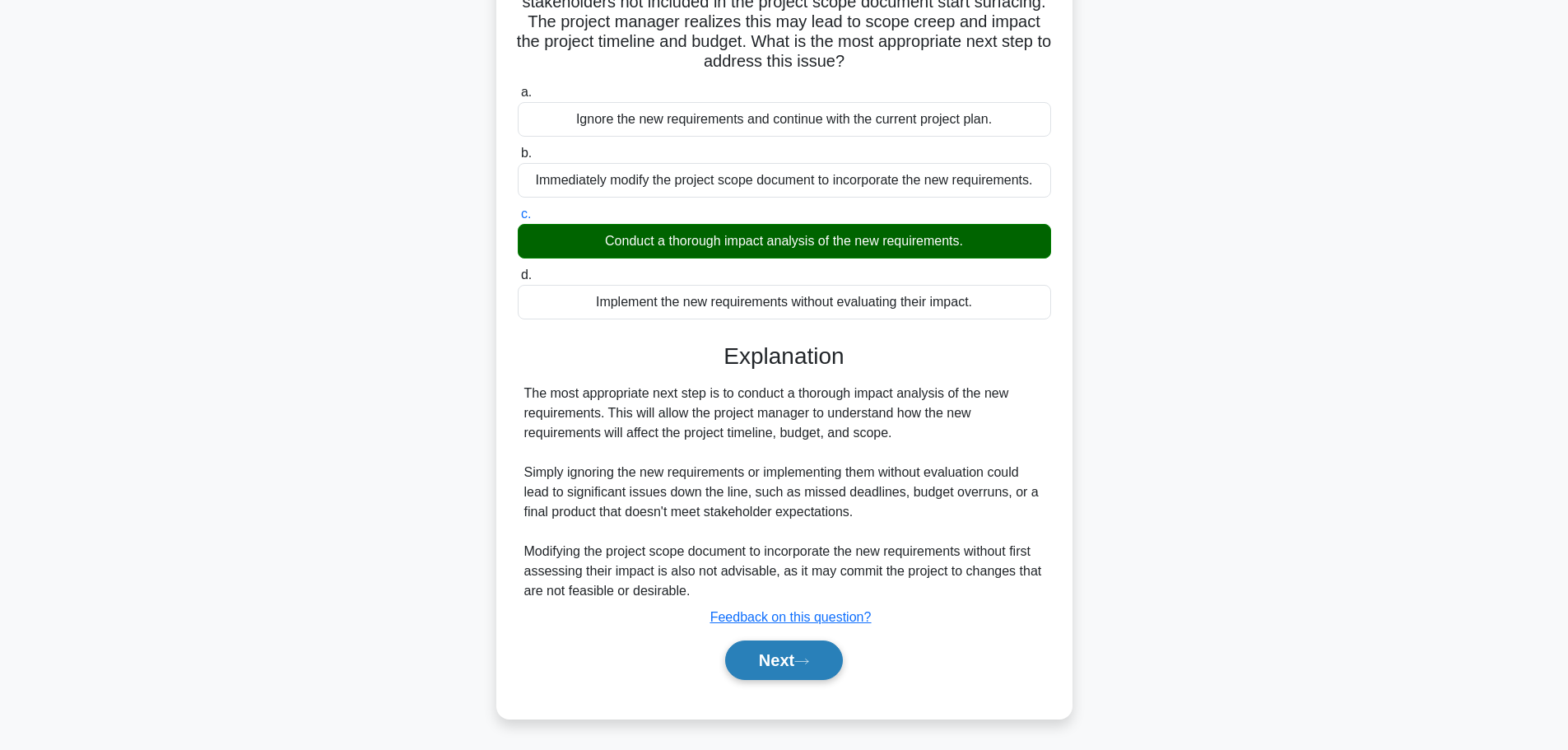
click at [806, 673] on button "Next" at bounding box center [784, 660] width 118 height 40
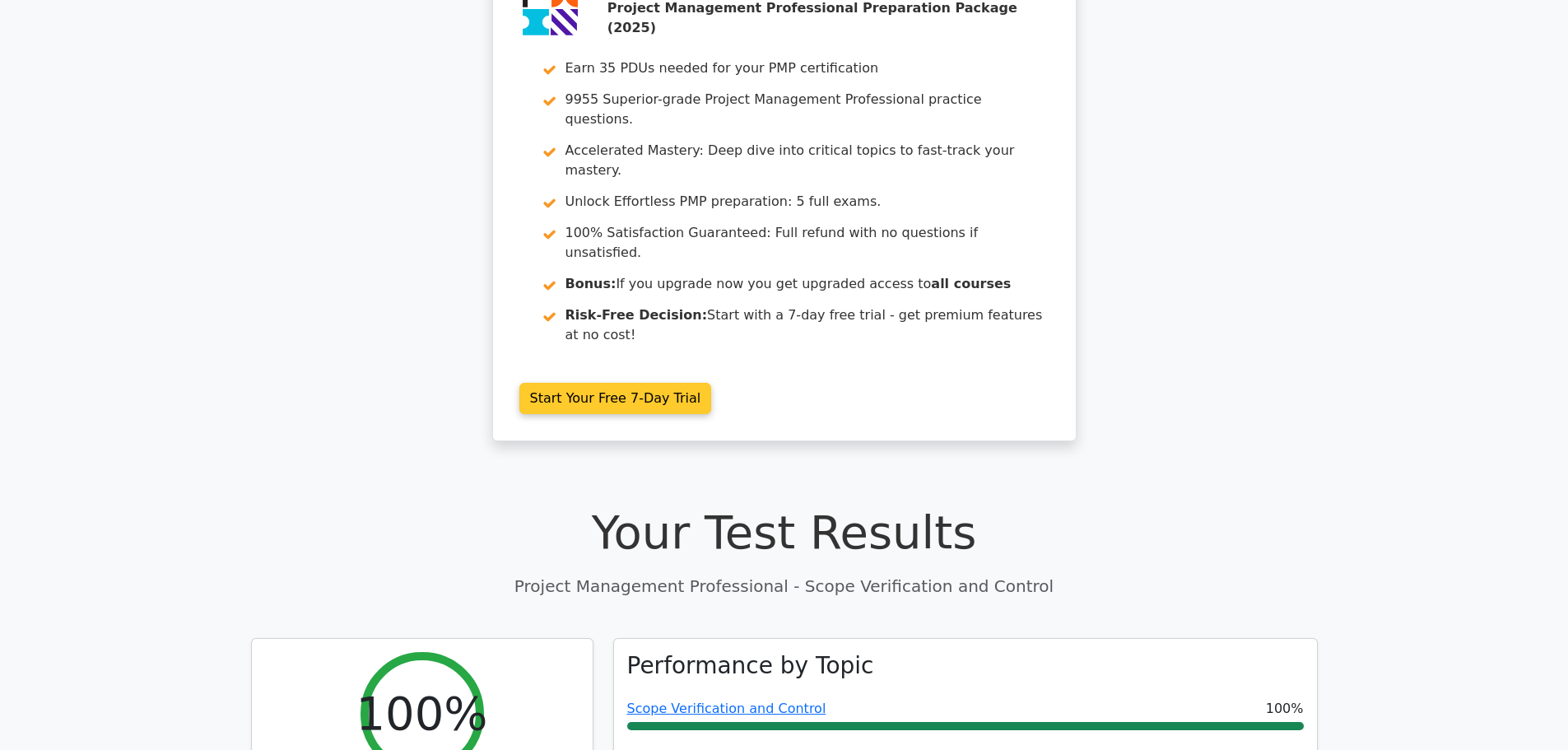
scroll to position [247, 0]
